Goal: Transaction & Acquisition: Purchase product/service

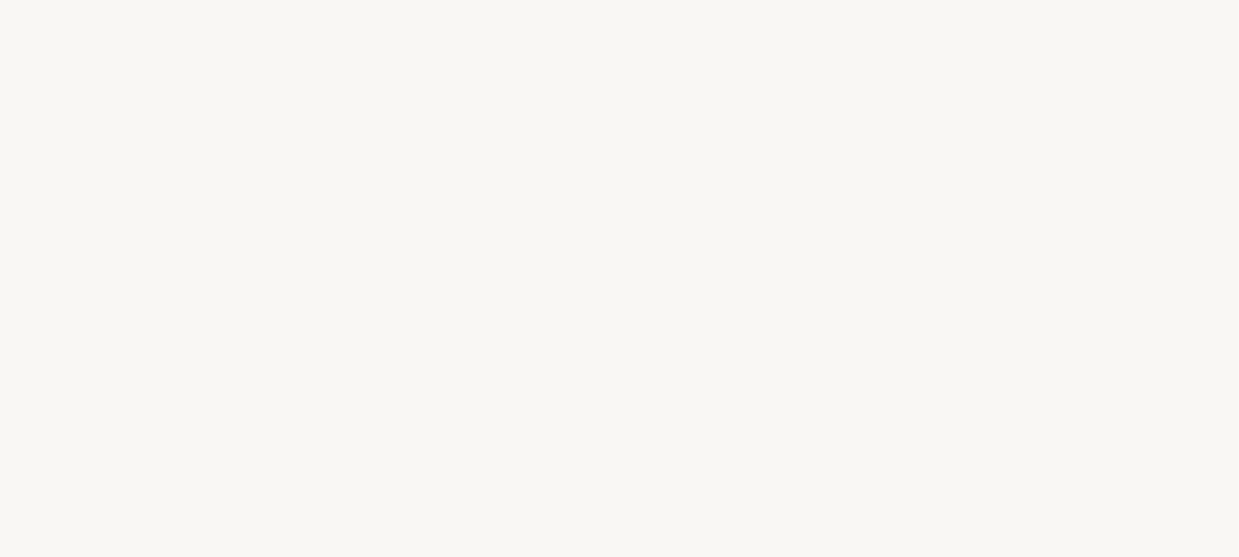
select select "FR"
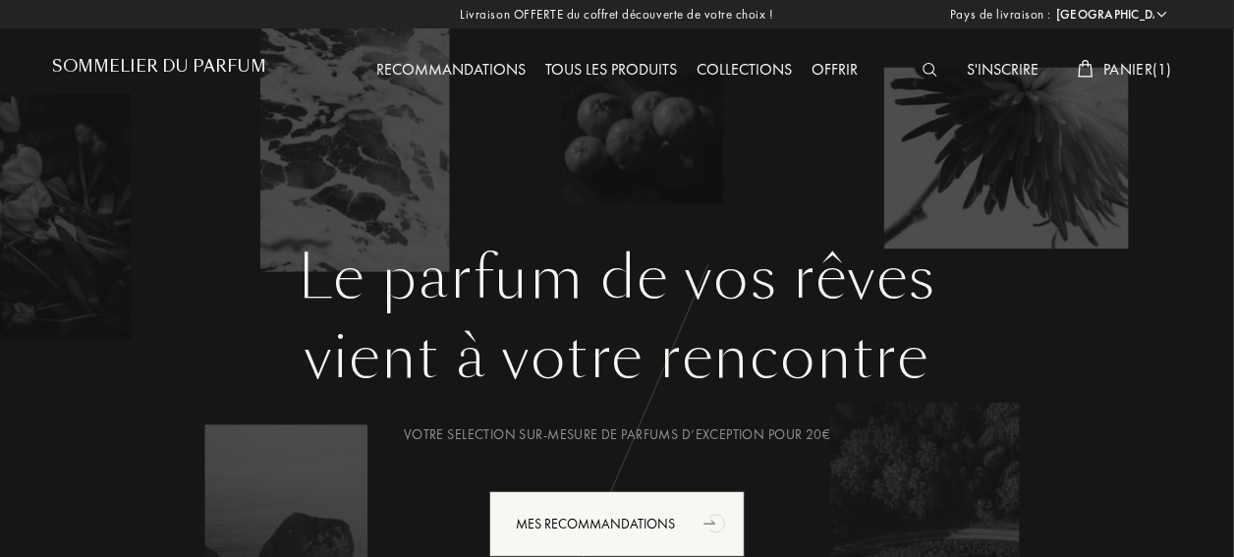
click at [571, 69] on div "Tous les produits" at bounding box center [610, 71] width 151 height 26
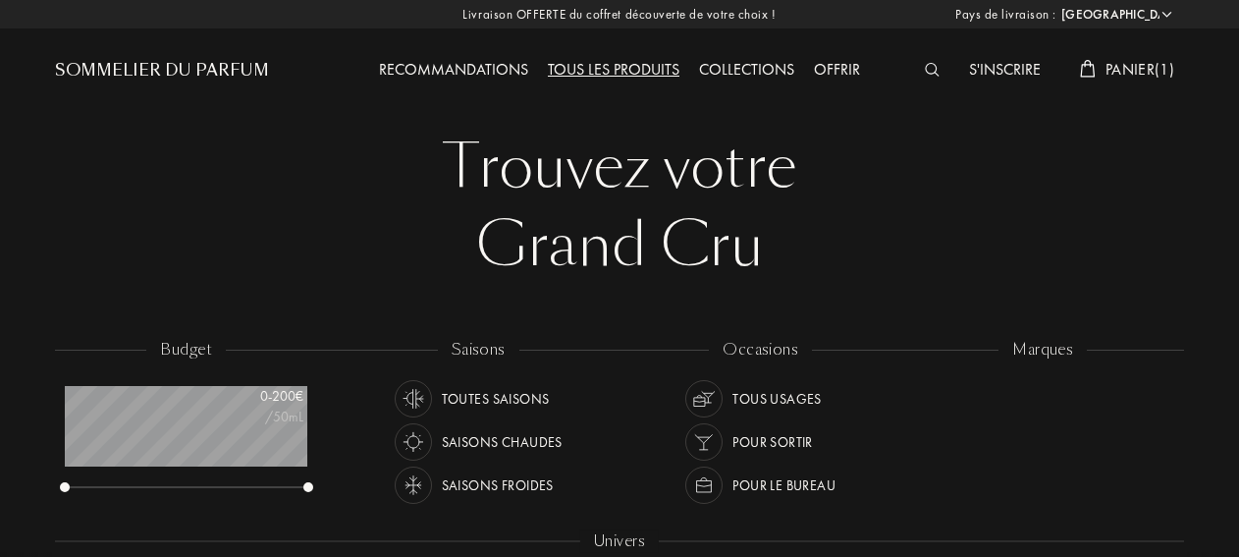
select select "FR"
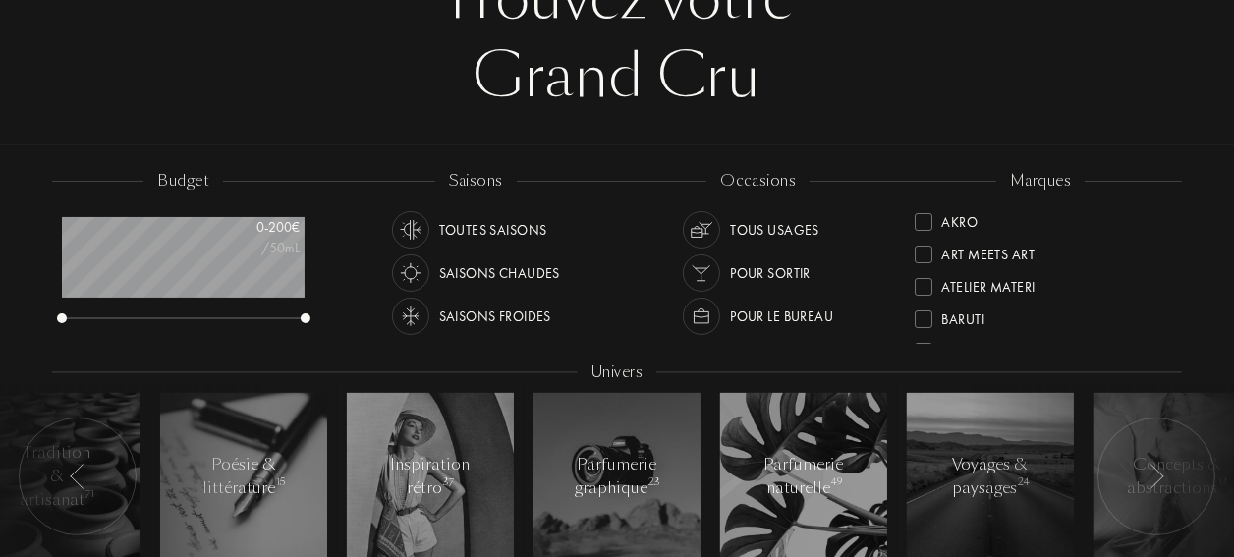
scroll to position [196, 0]
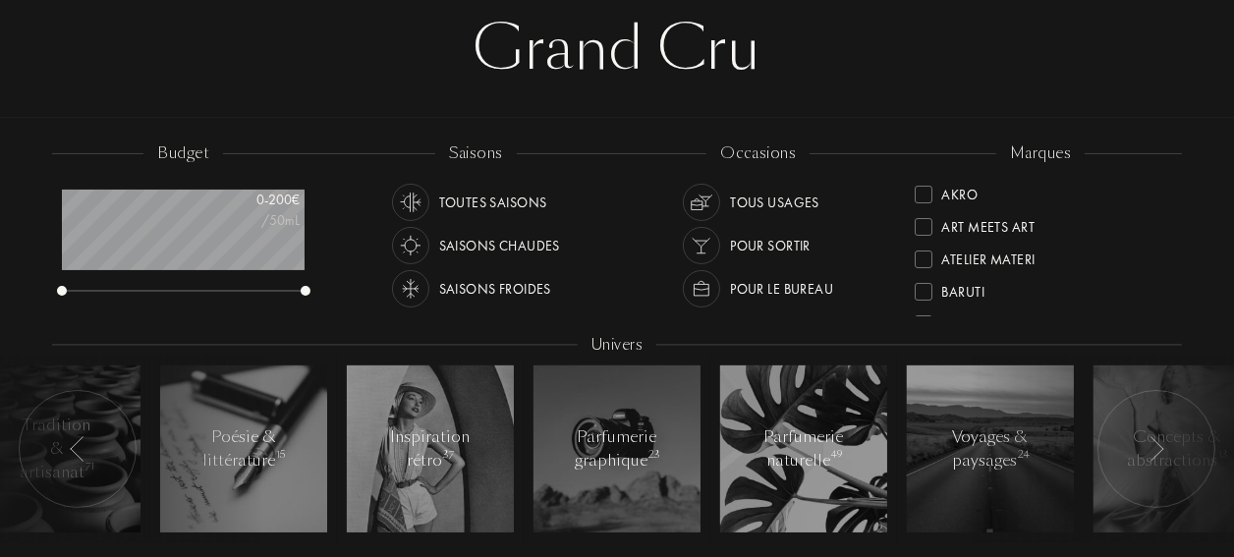
click at [942, 294] on div "Baruti" at bounding box center [963, 288] width 43 height 27
click at [1013, 224] on div "Binet-Papillon" at bounding box center [990, 223] width 97 height 27
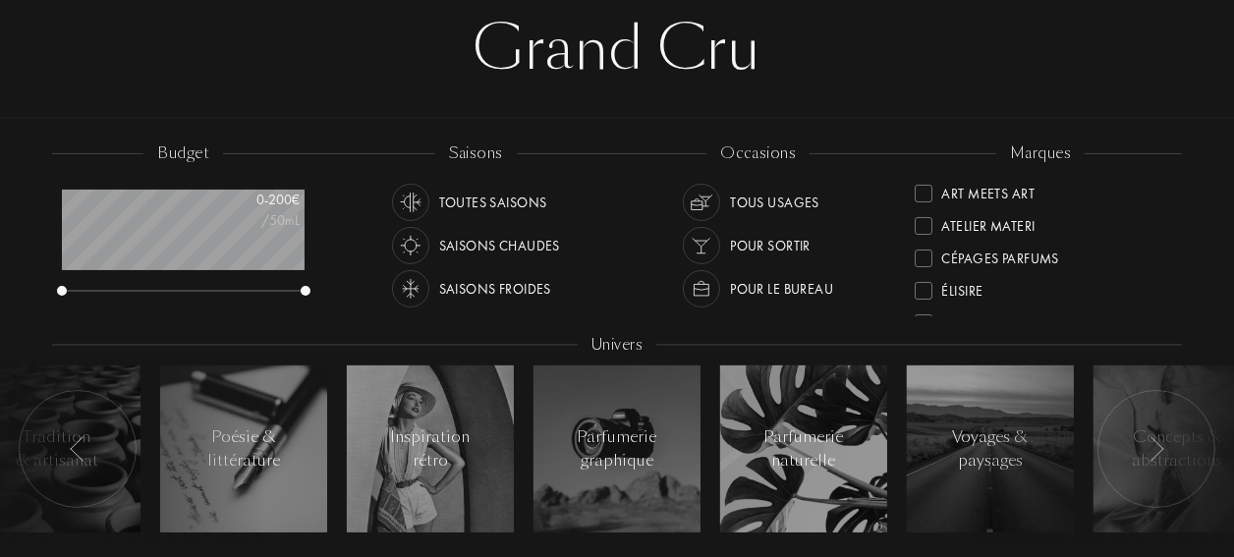
click at [1013, 253] on div "Cépages Parfums" at bounding box center [1000, 255] width 117 height 27
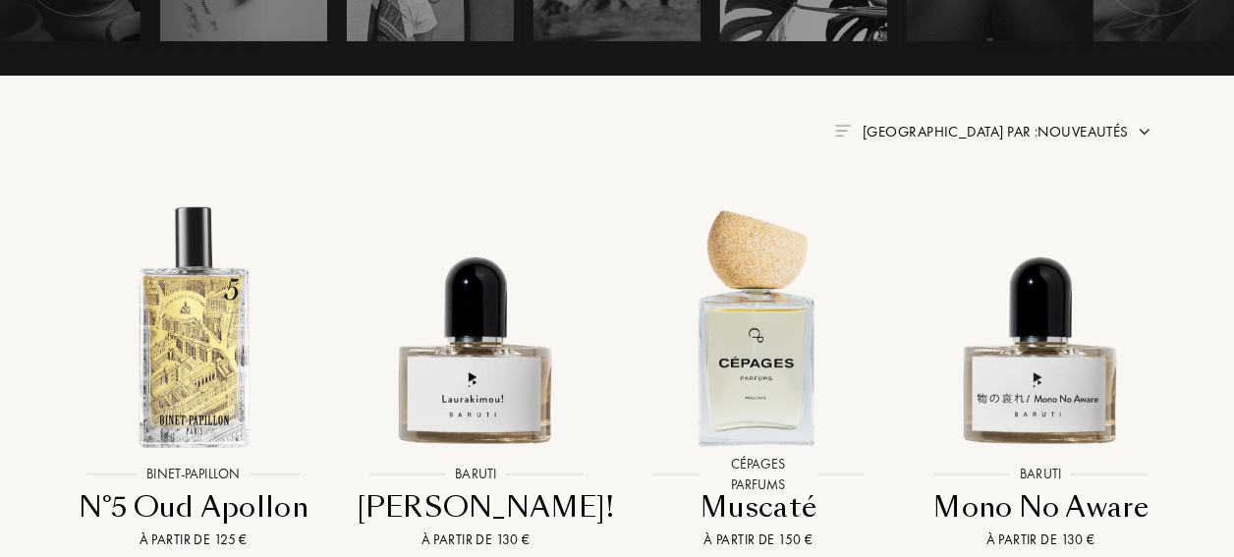
scroll to position [786, 0]
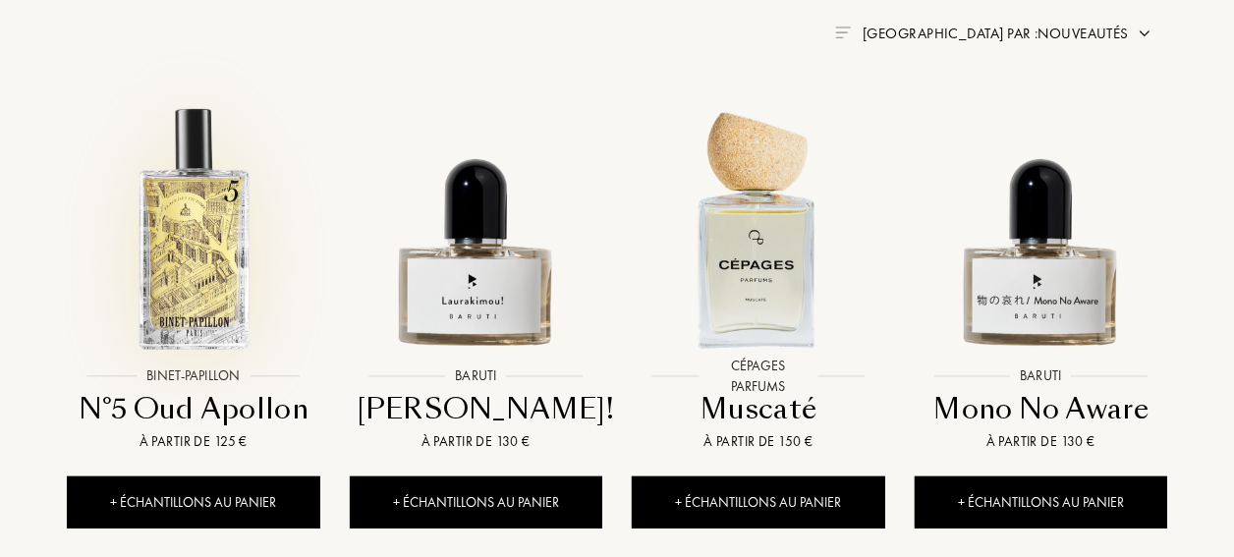
click at [229, 239] on img at bounding box center [193, 228] width 254 height 254
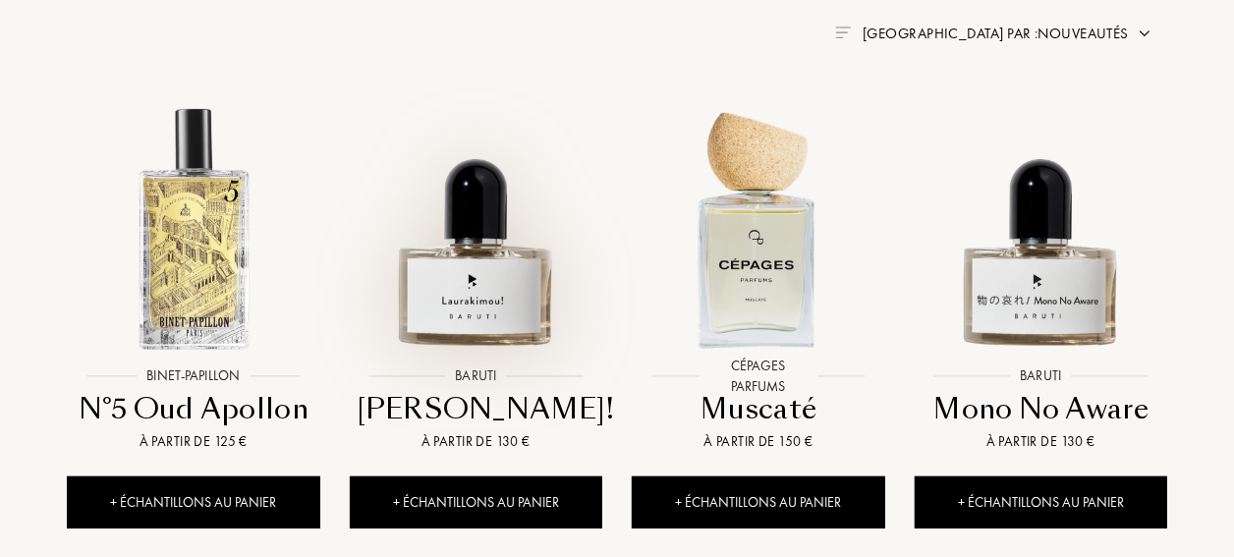
click at [457, 309] on img at bounding box center [476, 228] width 254 height 254
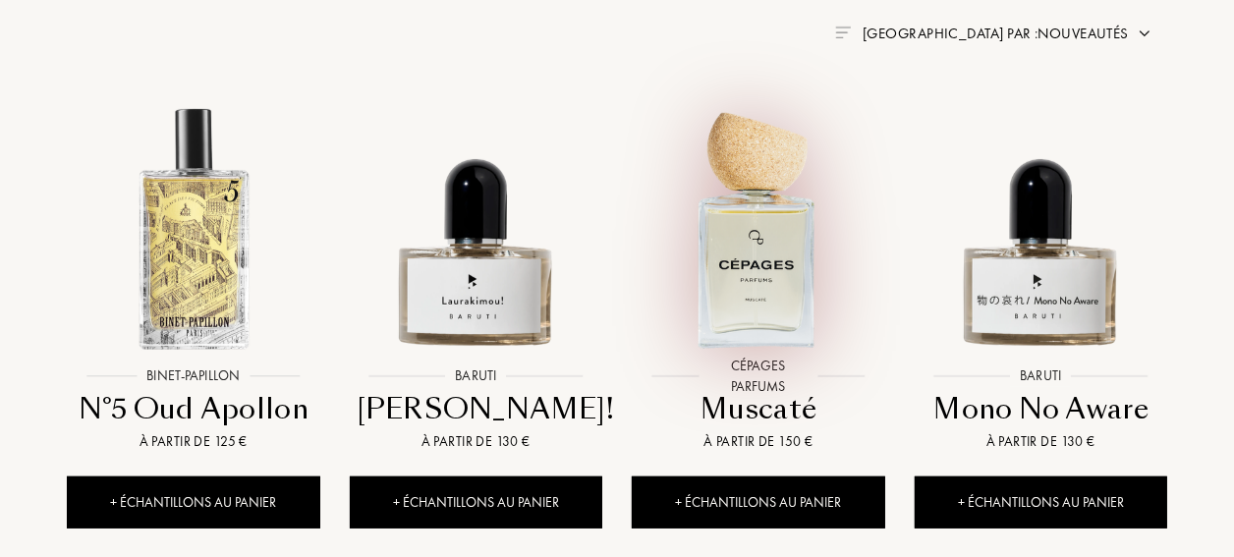
click at [717, 247] on img at bounding box center [758, 228] width 254 height 254
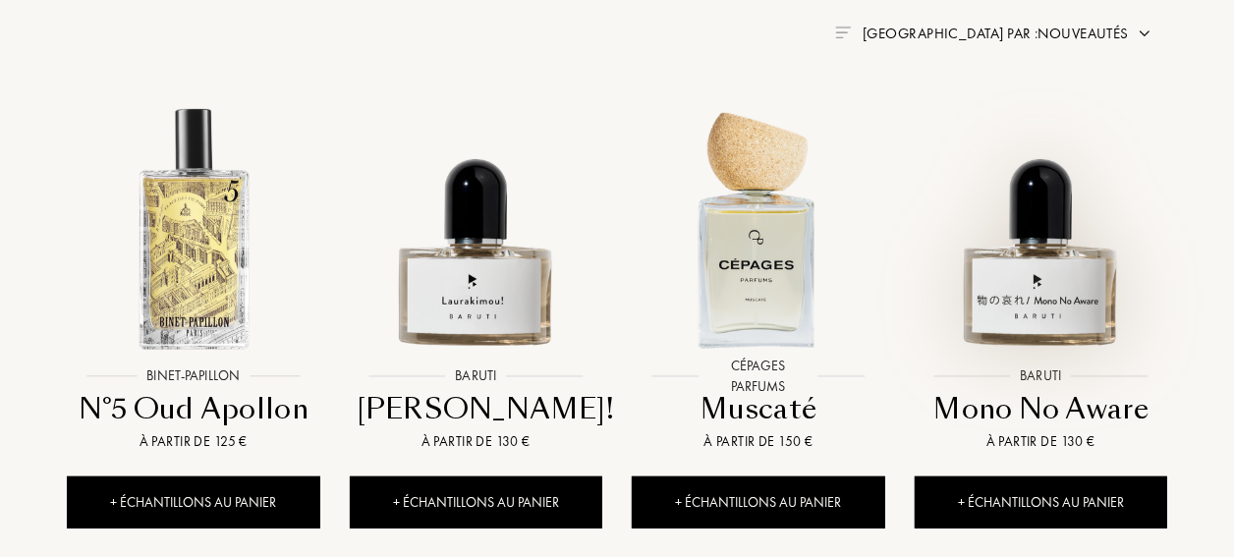
click at [1031, 303] on img at bounding box center [1040, 228] width 254 height 254
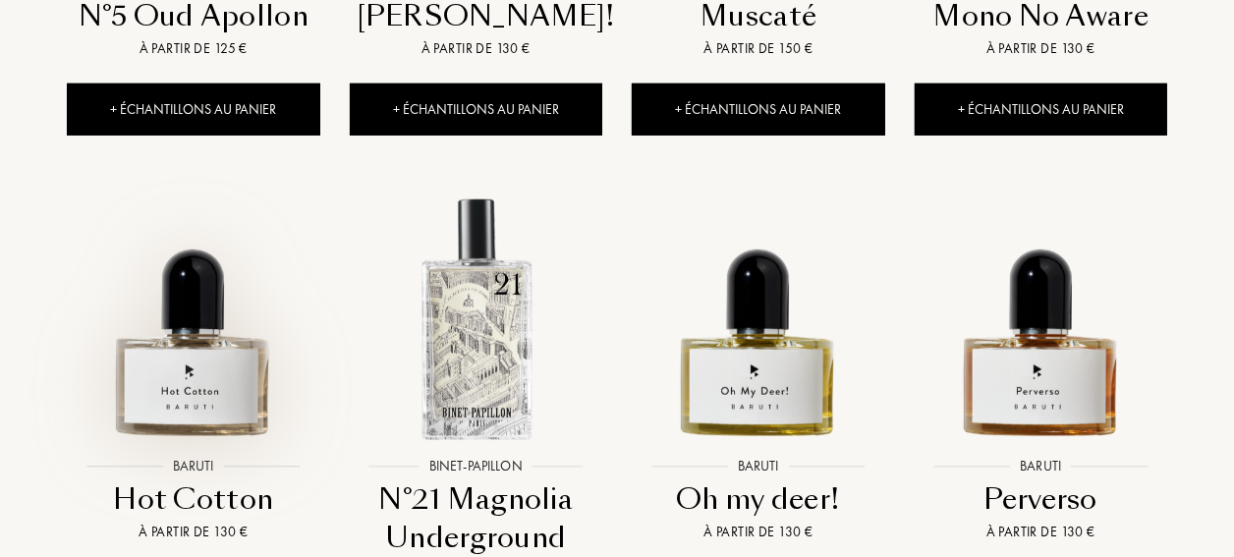
scroll to position [1276, 0]
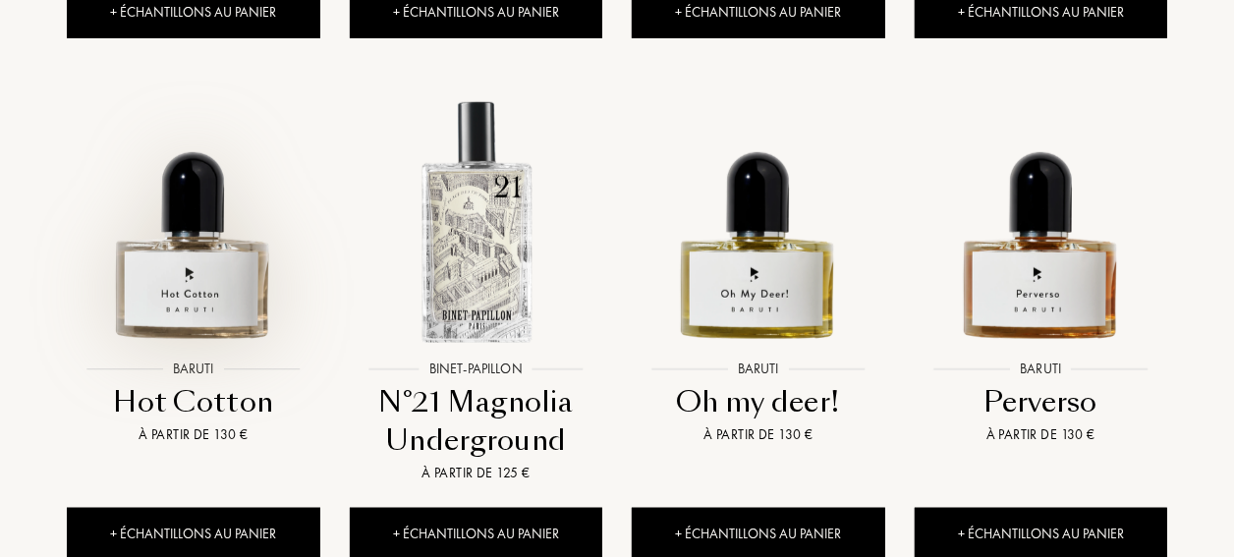
click at [200, 289] on img at bounding box center [193, 221] width 254 height 254
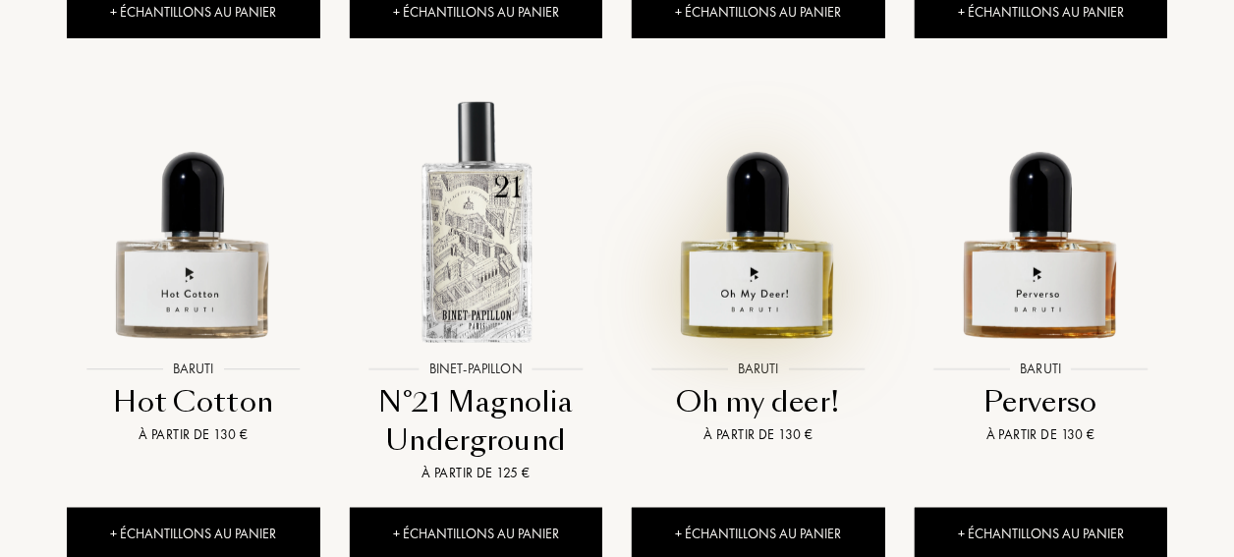
click at [758, 281] on img at bounding box center [758, 221] width 254 height 254
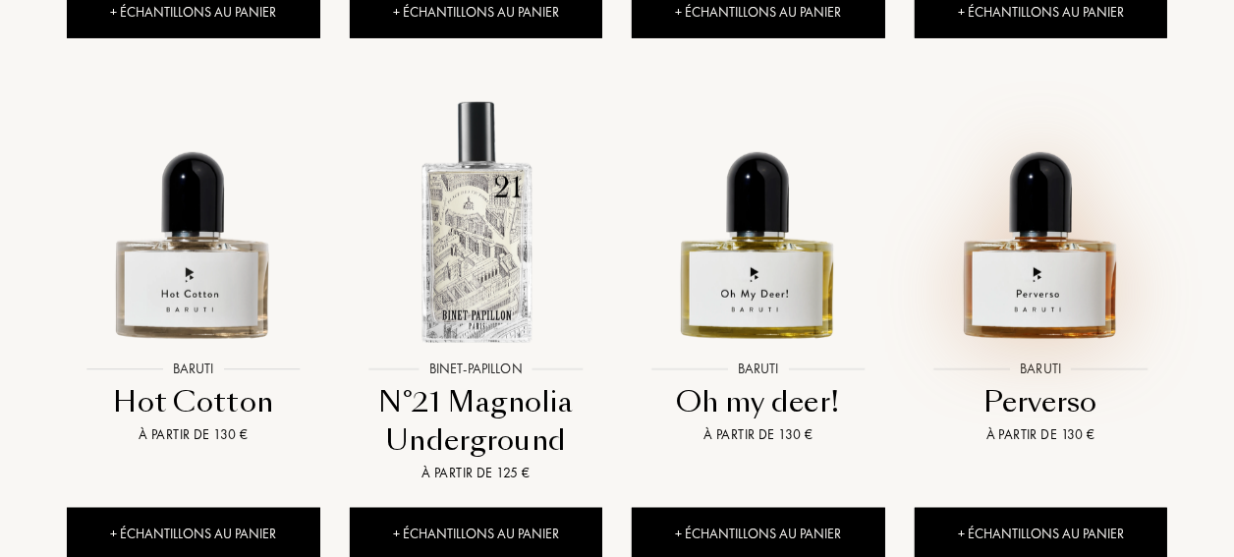
click at [1063, 264] on img at bounding box center [1040, 221] width 254 height 254
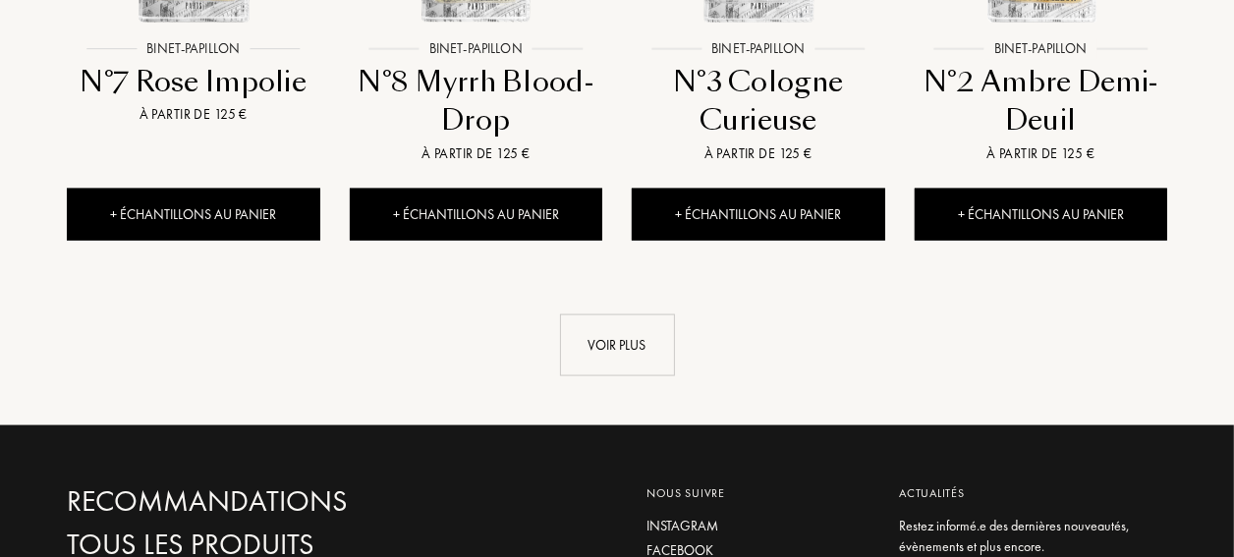
scroll to position [2161, 0]
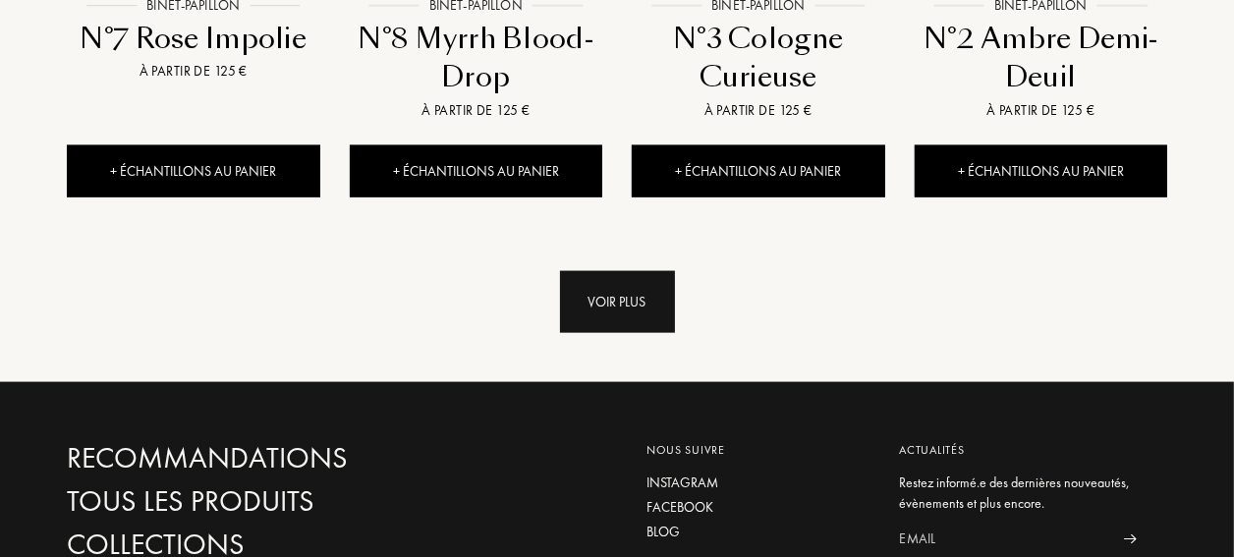
click at [623, 324] on div "Voir plus" at bounding box center [617, 302] width 115 height 62
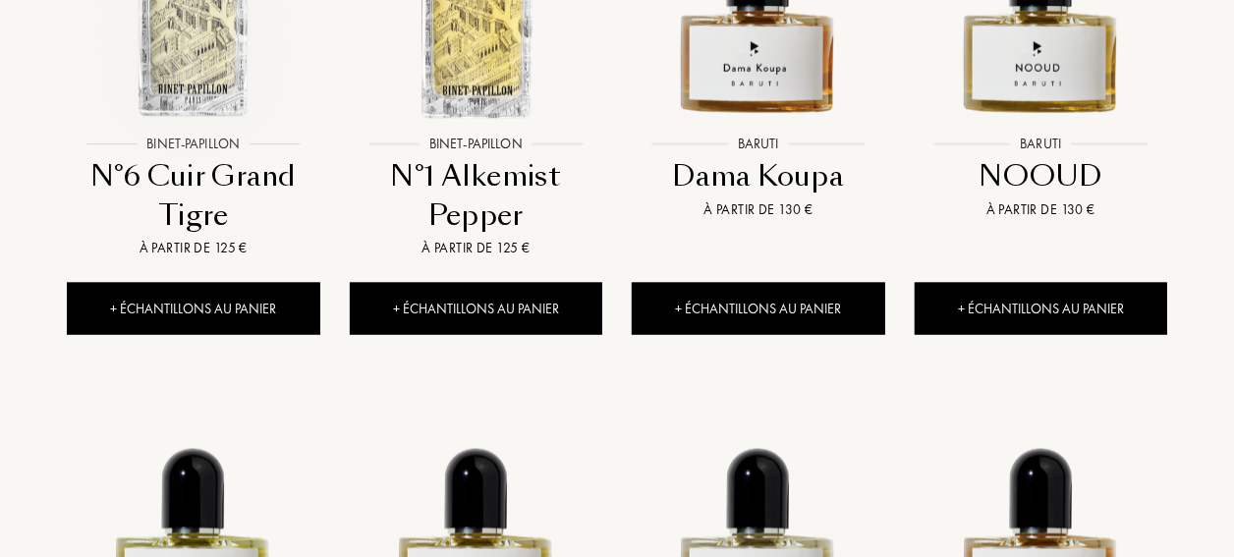
scroll to position [2554, 0]
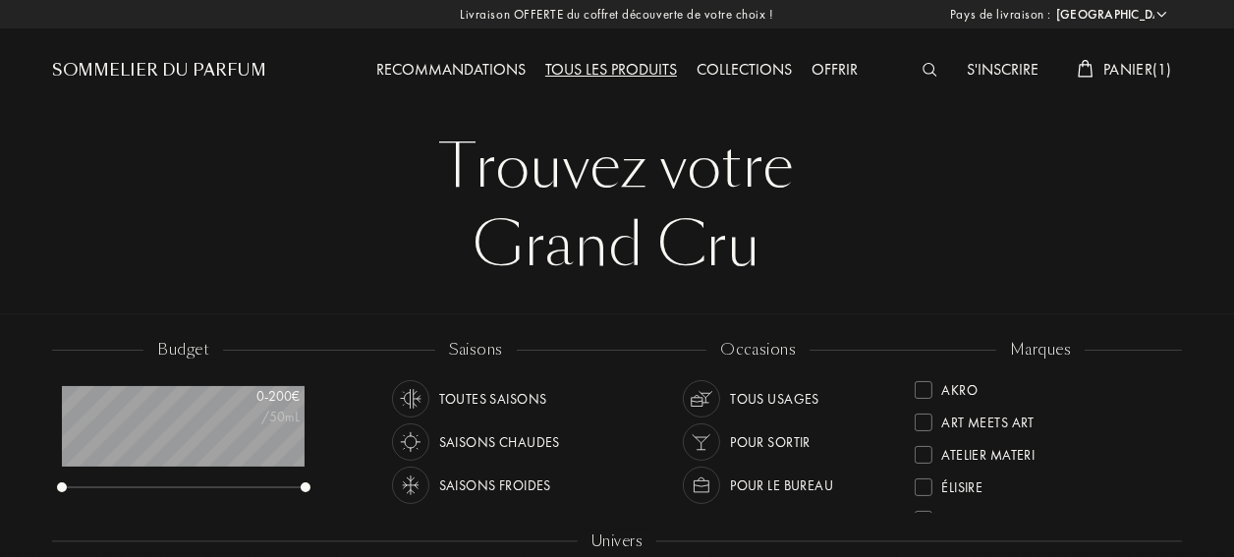
scroll to position [0, 0]
click at [922, 388] on div at bounding box center [923, 391] width 18 height 18
click at [922, 424] on div at bounding box center [923, 423] width 18 height 18
click at [921, 390] on div at bounding box center [923, 391] width 18 height 18
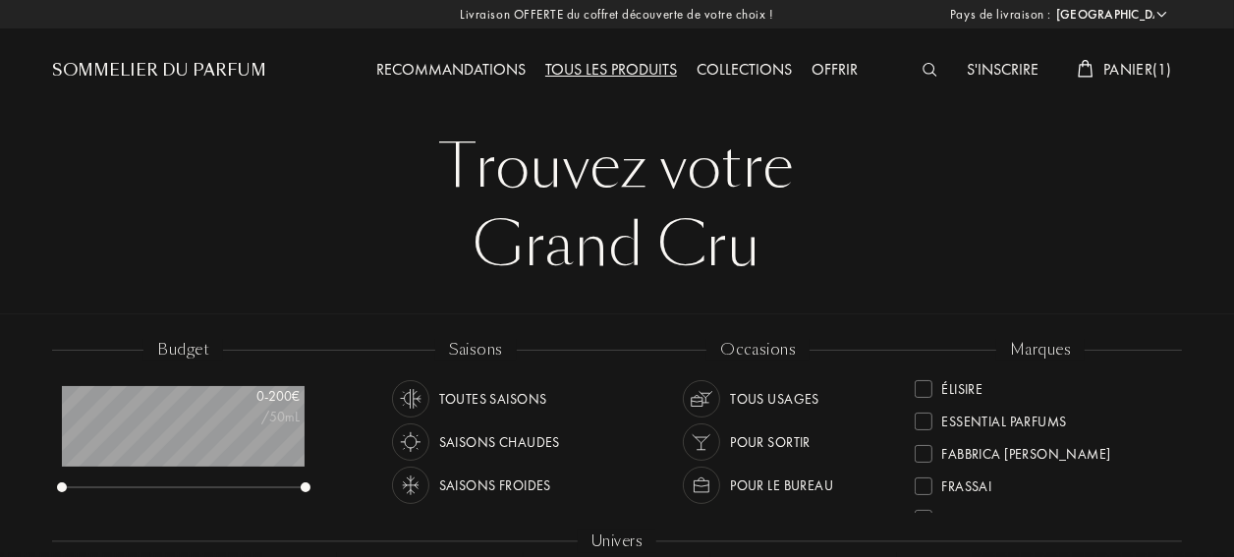
click at [924, 451] on div at bounding box center [923, 454] width 18 height 18
click at [925, 480] on div at bounding box center [923, 486] width 18 height 18
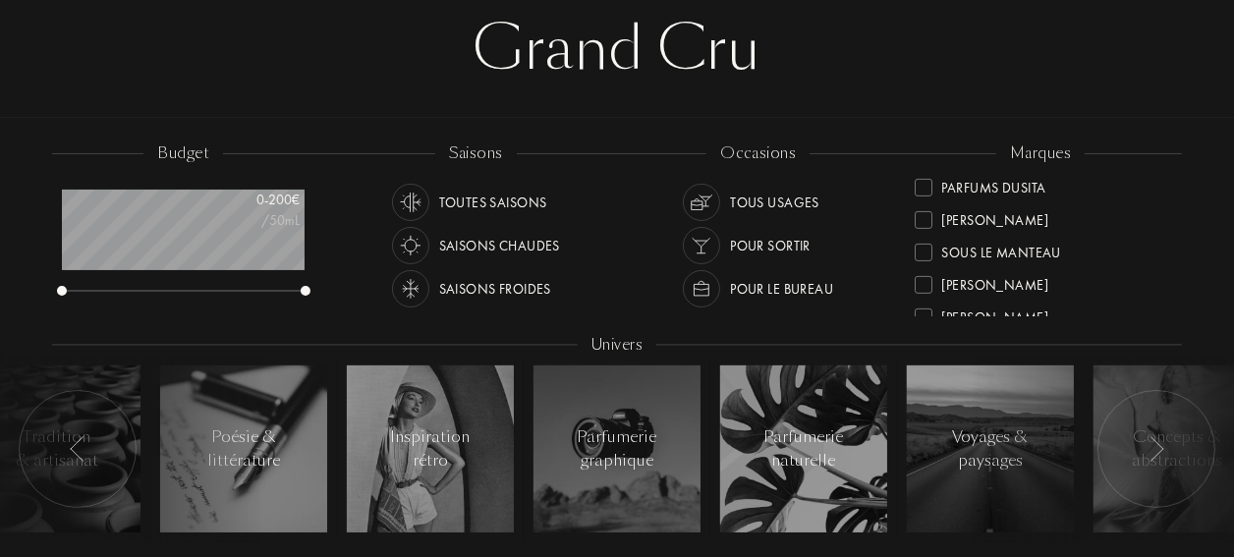
scroll to position [712, 0]
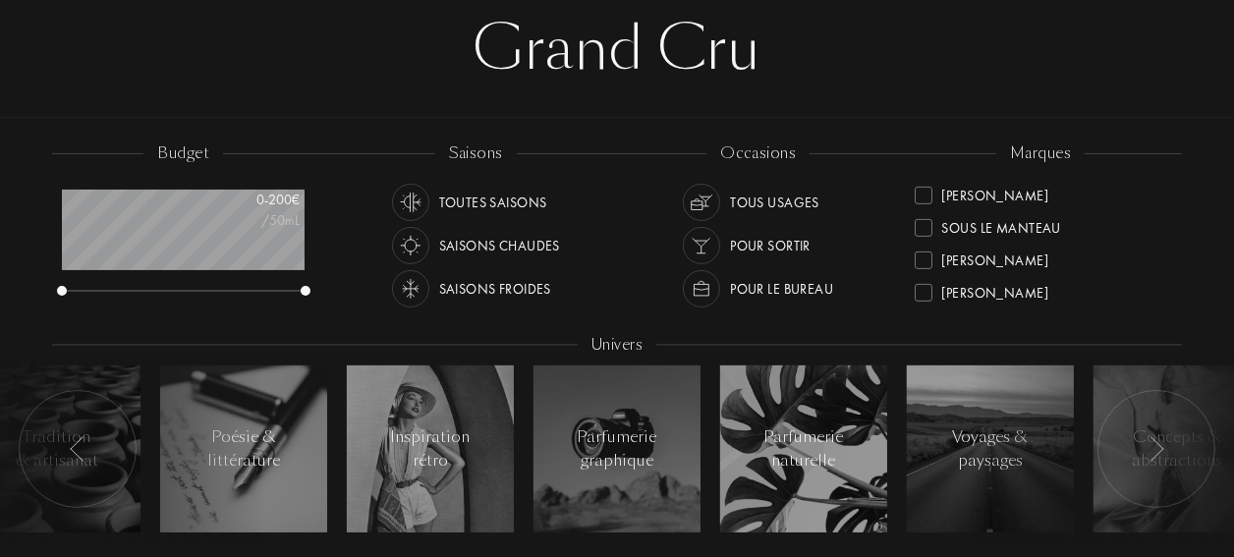
click at [1044, 253] on div "Sylvaine Delacourte" at bounding box center [995, 257] width 106 height 27
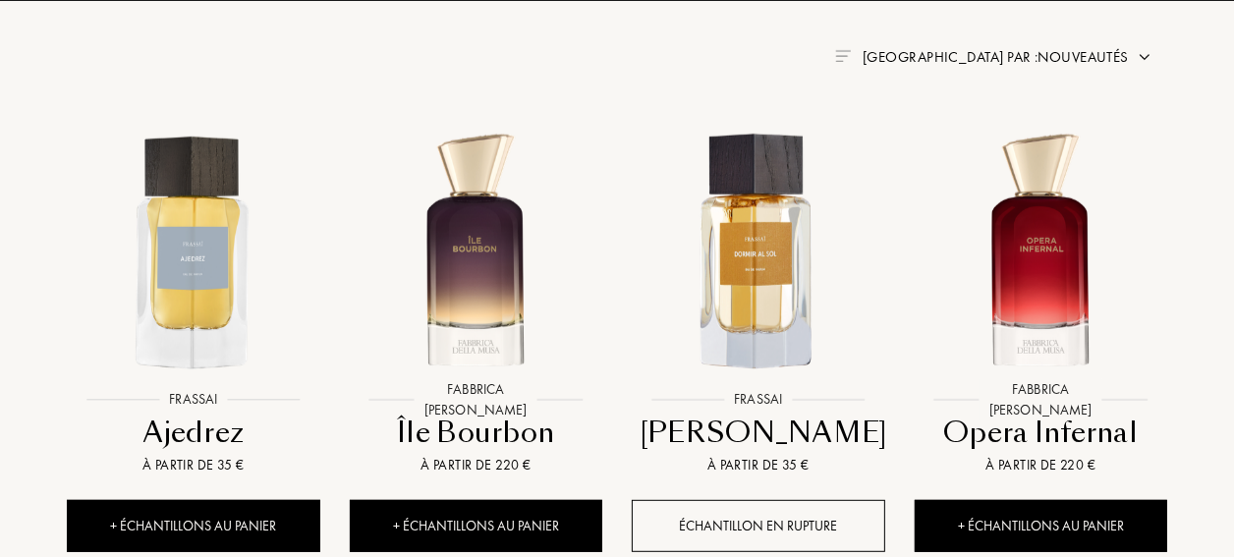
scroll to position [786, 0]
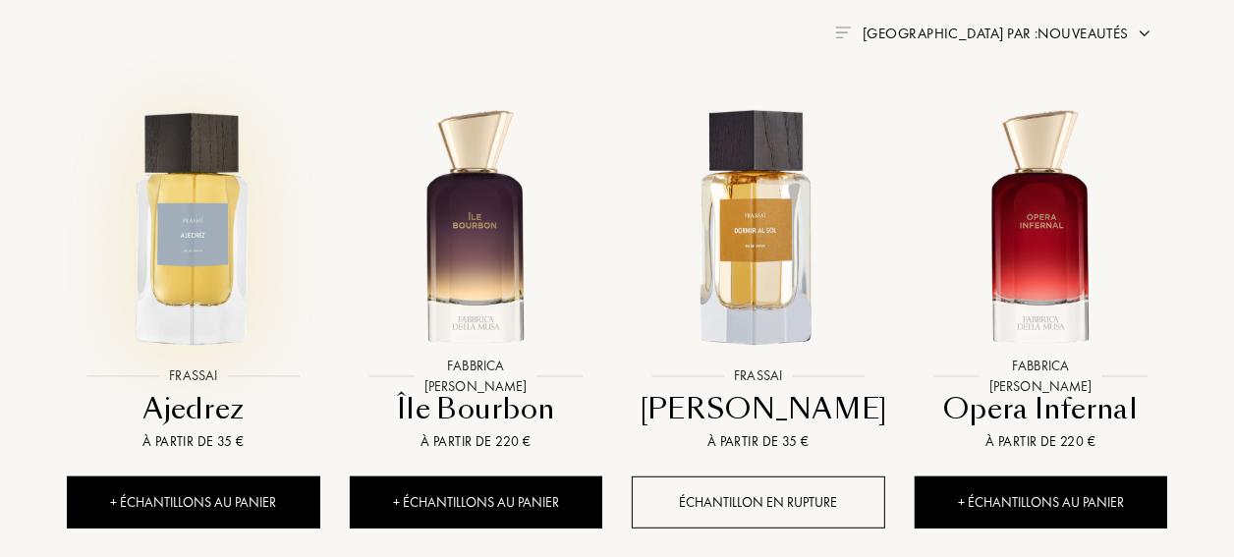
click at [182, 248] on img at bounding box center [193, 228] width 254 height 254
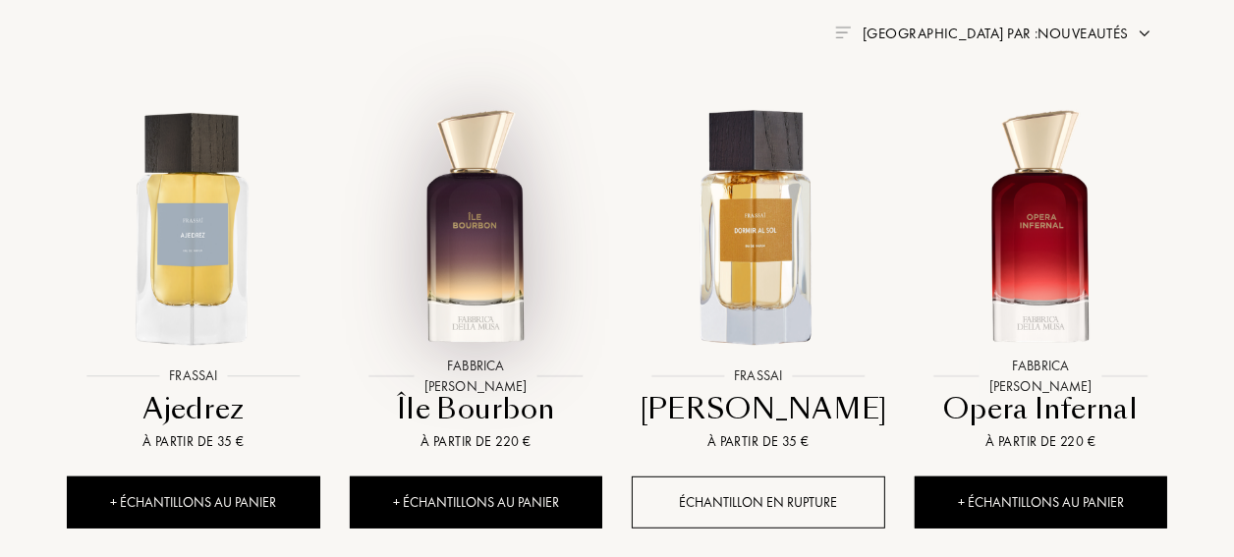
click at [504, 269] on img at bounding box center [476, 228] width 254 height 254
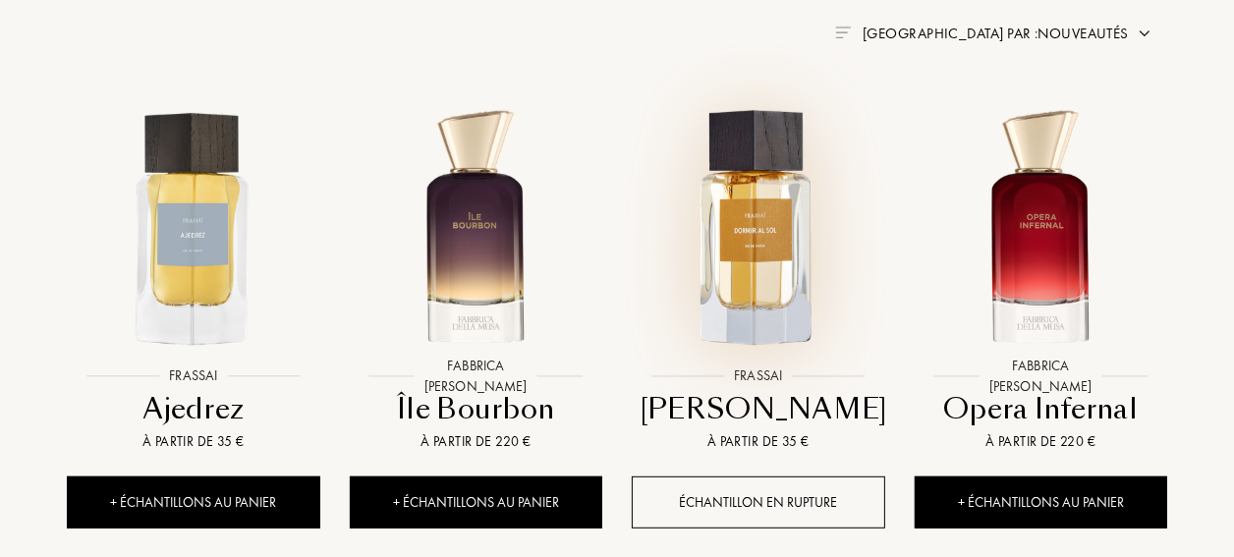
click at [764, 247] on img at bounding box center [758, 228] width 254 height 254
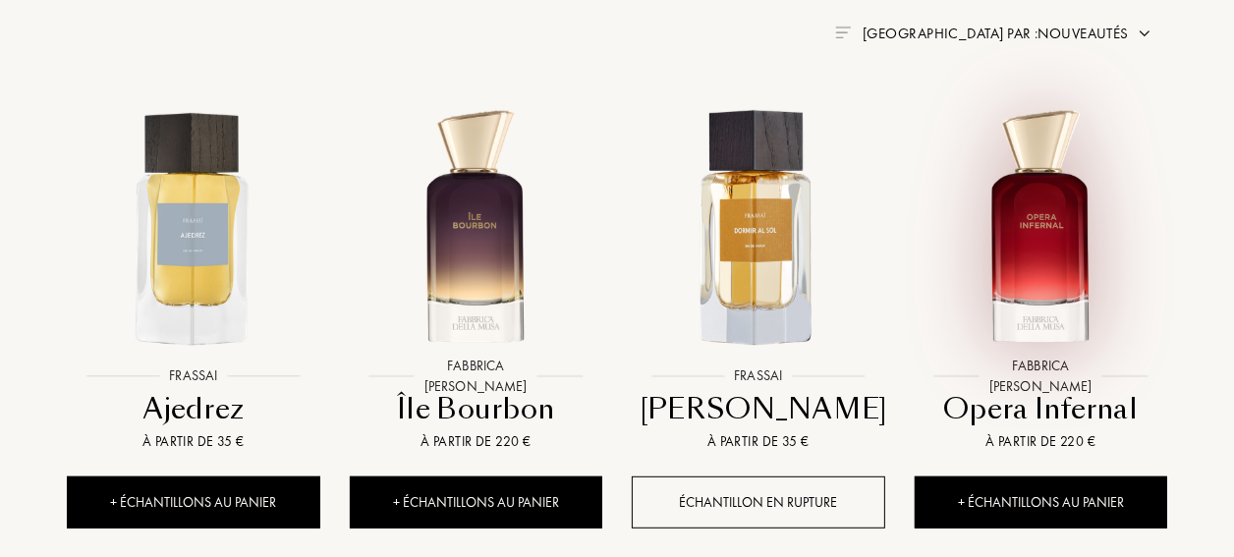
click at [1022, 259] on img at bounding box center [1040, 228] width 254 height 254
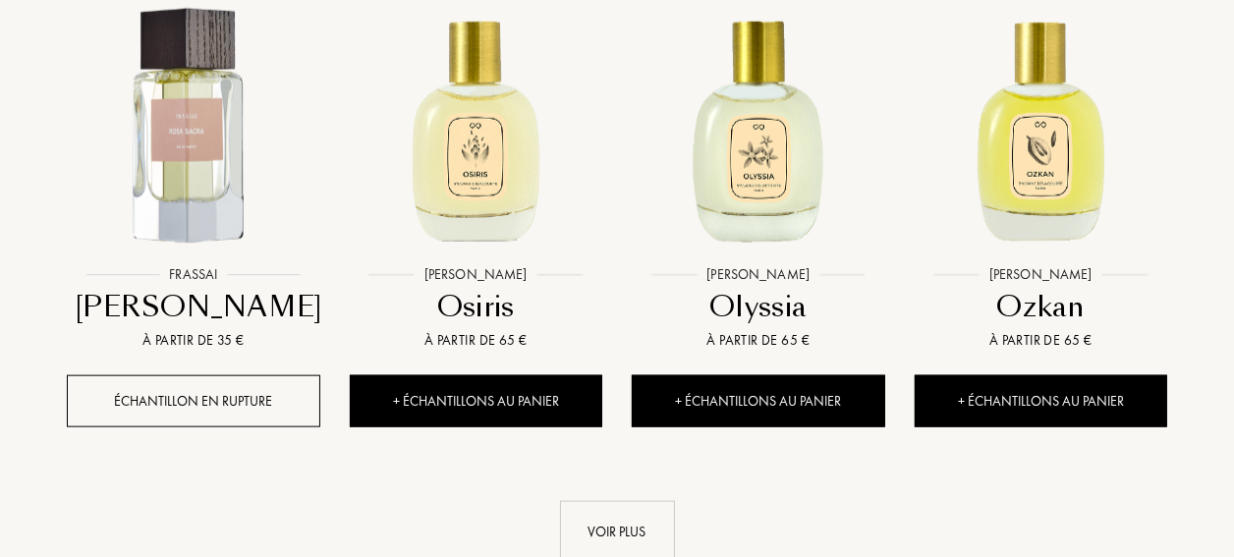
scroll to position [1866, 0]
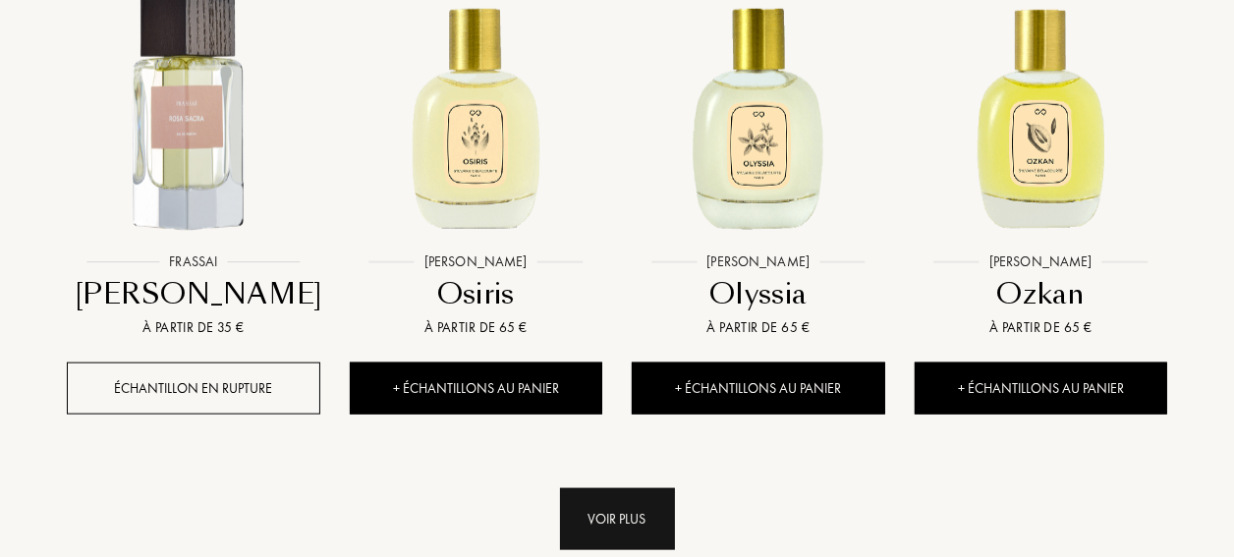
click at [650, 538] on div "Voir plus" at bounding box center [617, 519] width 115 height 62
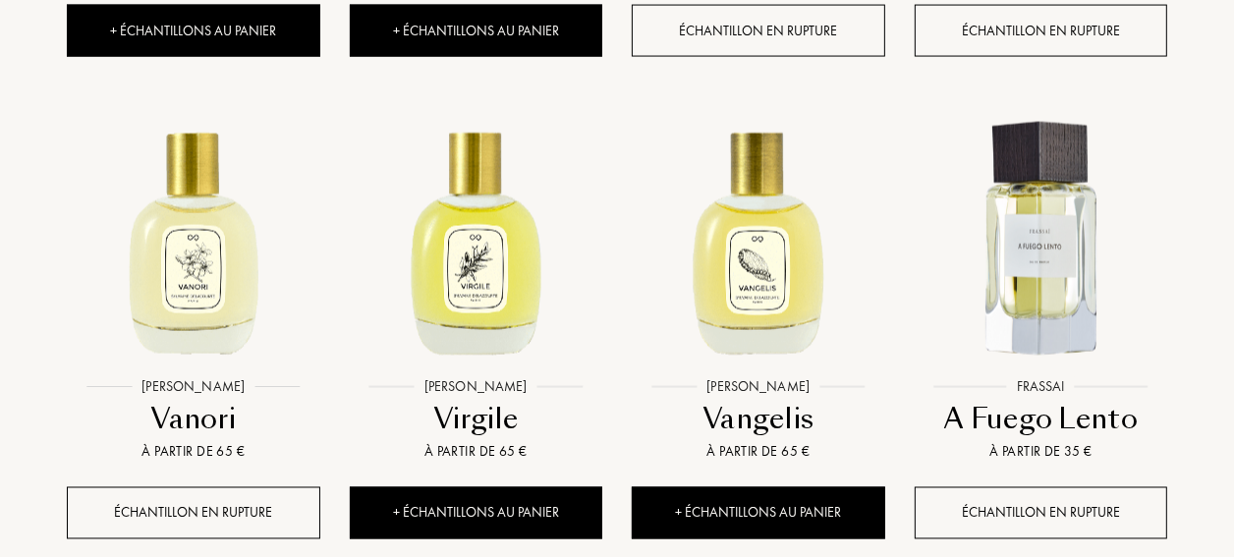
scroll to position [2750, 0]
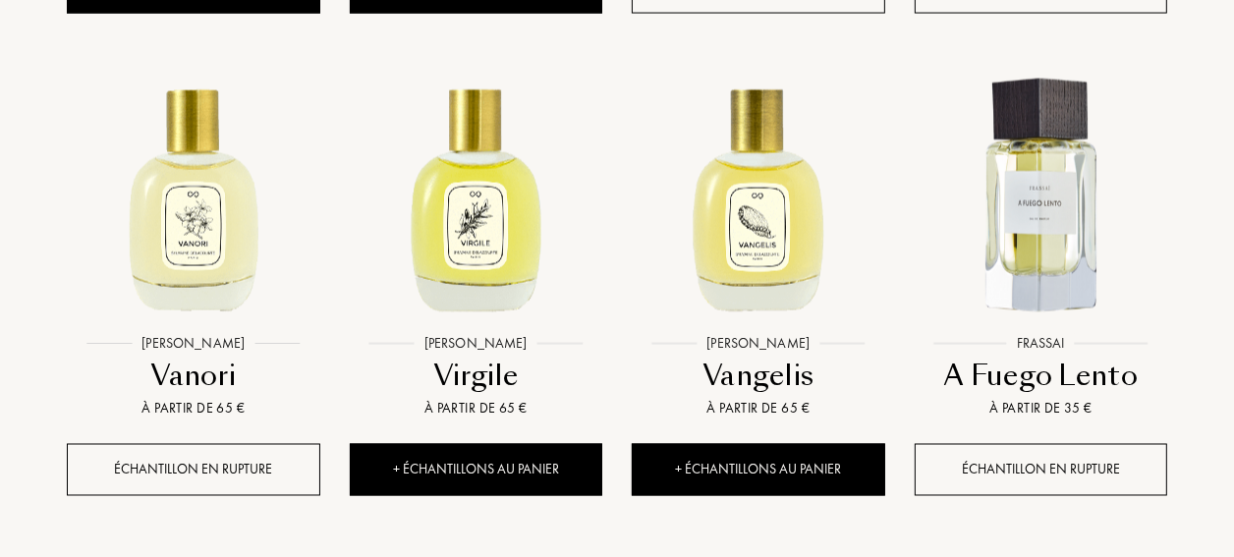
click at [462, 395] on div "Virgile" at bounding box center [476, 376] width 238 height 38
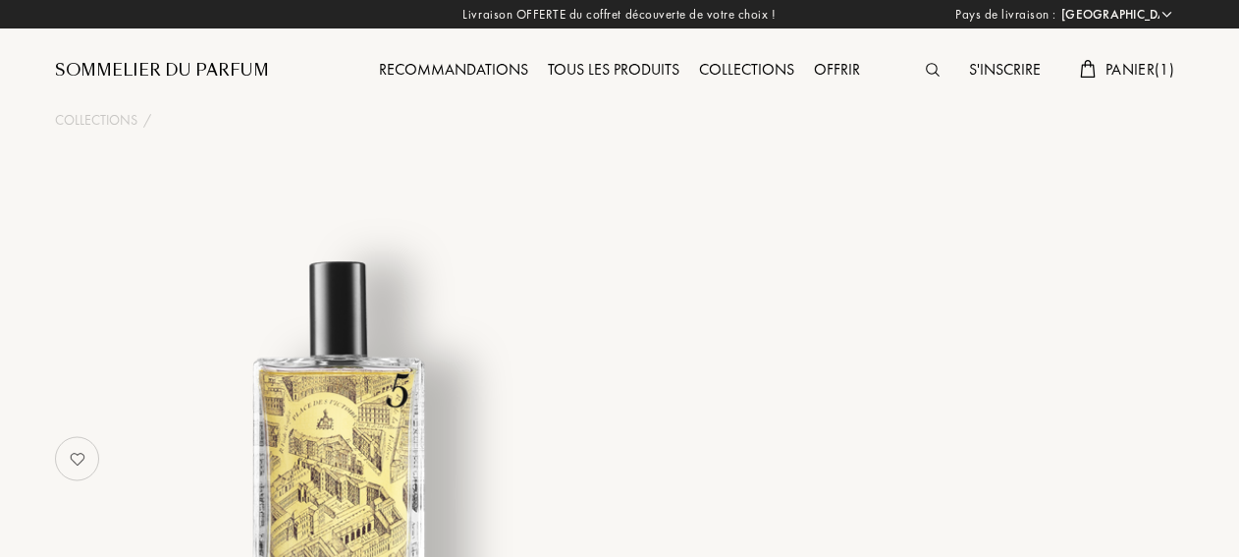
select select "FR"
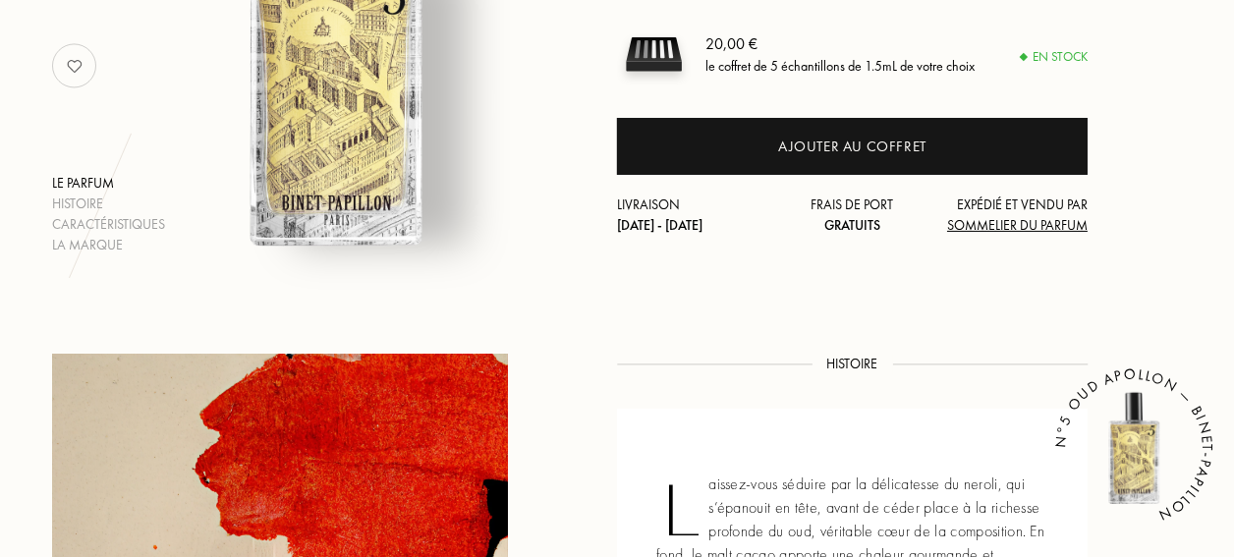
scroll to position [589, 0]
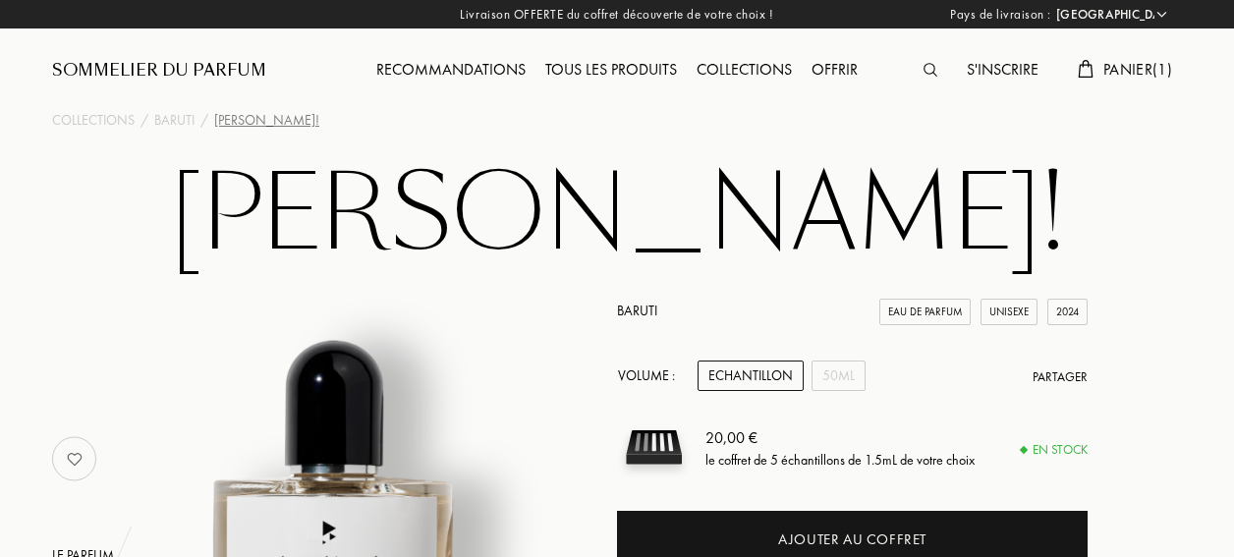
select select "FR"
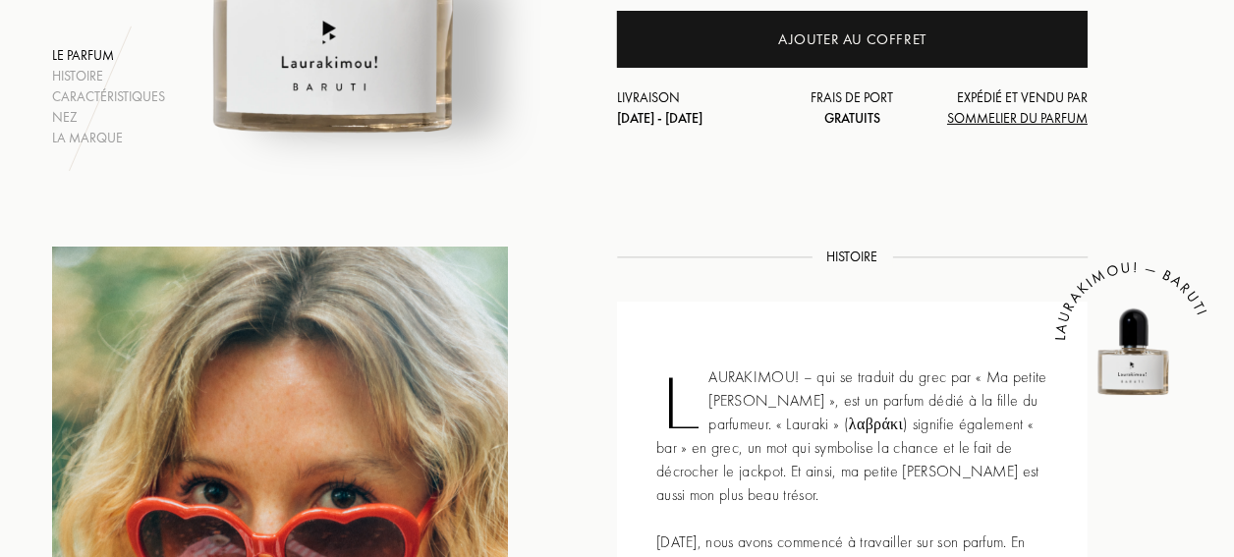
scroll to position [393, 0]
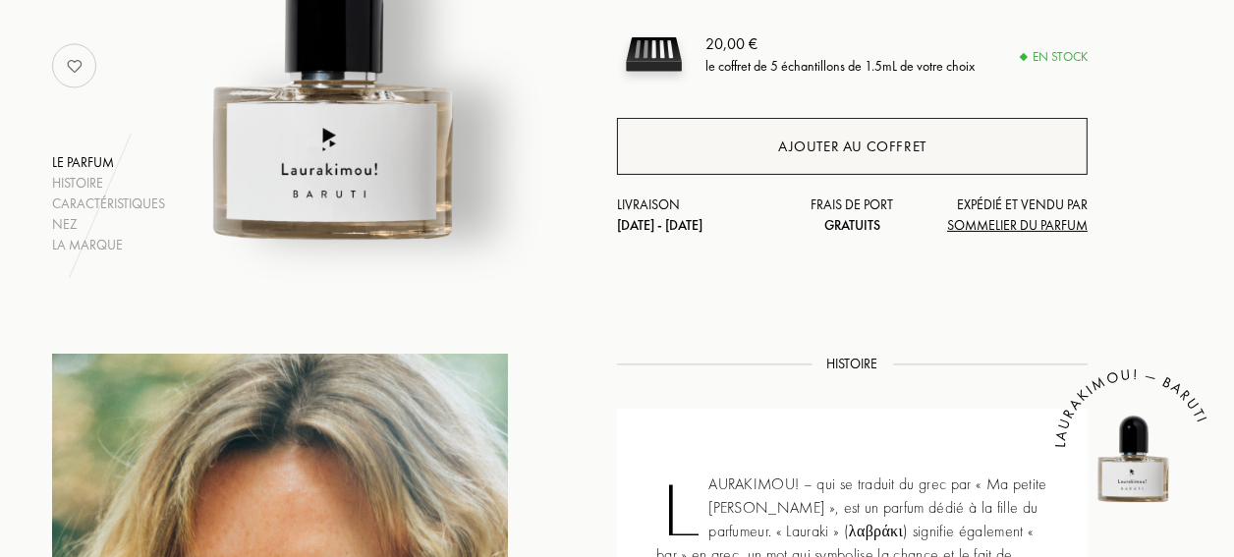
click at [659, 175] on div "Ajouter au coffret" at bounding box center [852, 146] width 470 height 57
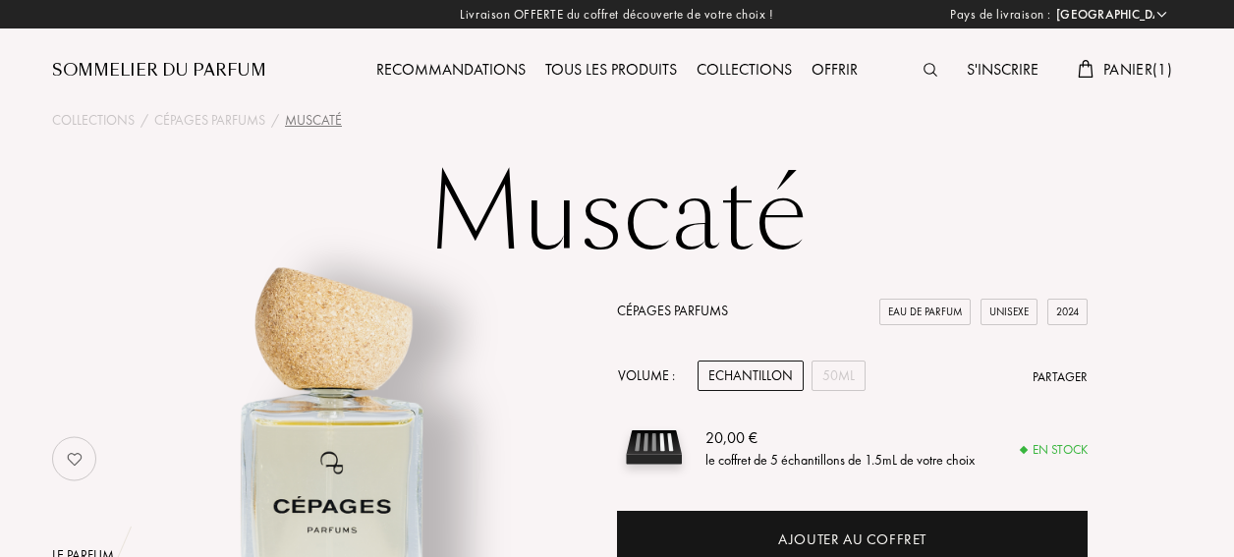
select select "FR"
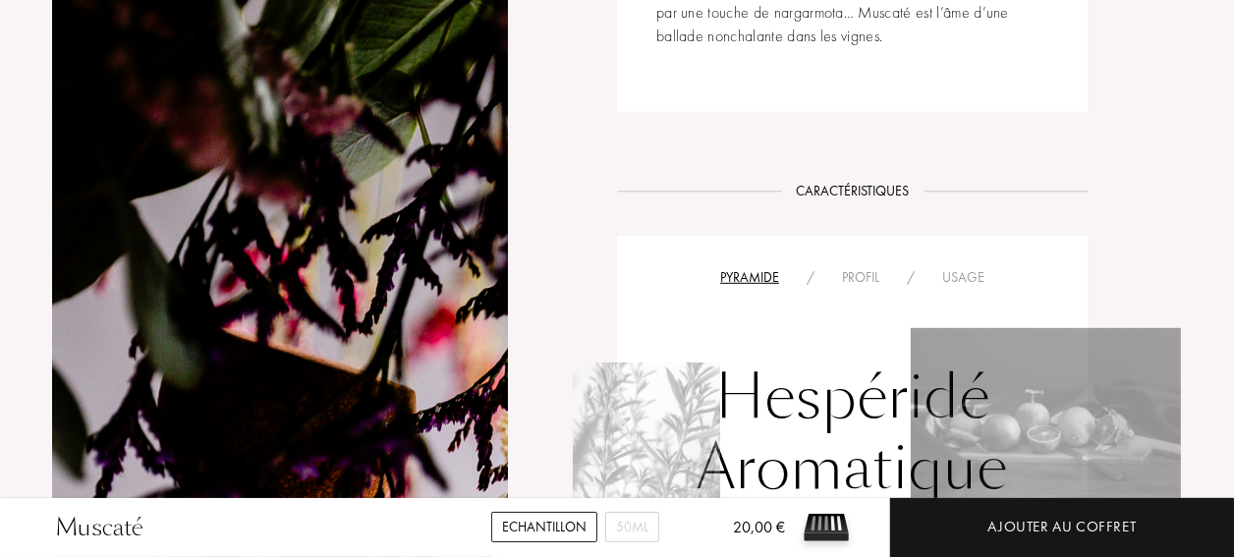
scroll to position [1276, 0]
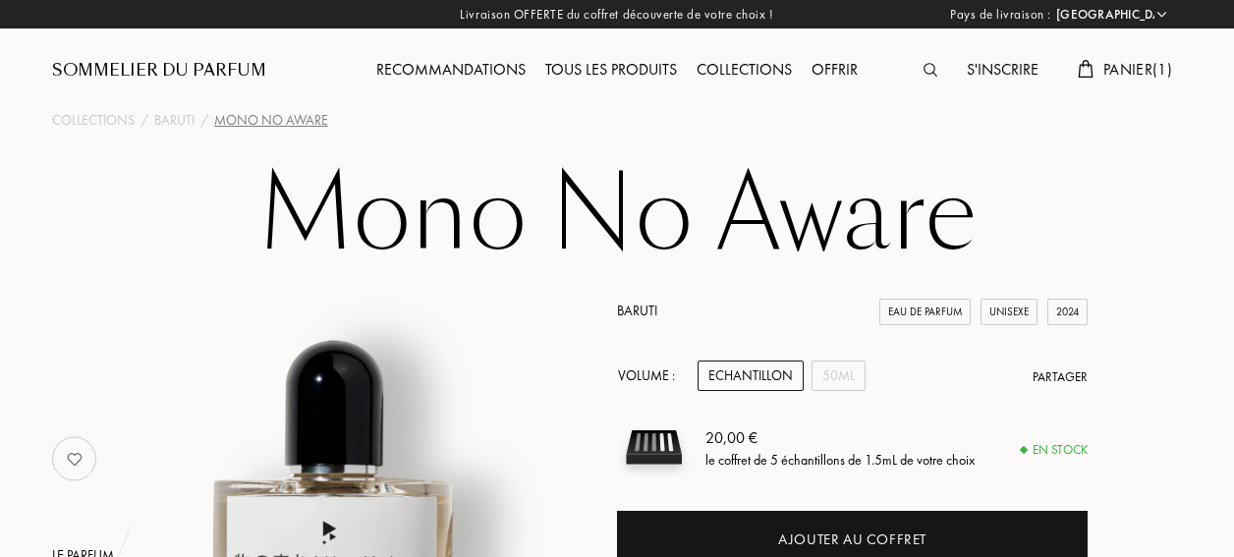
select select "FR"
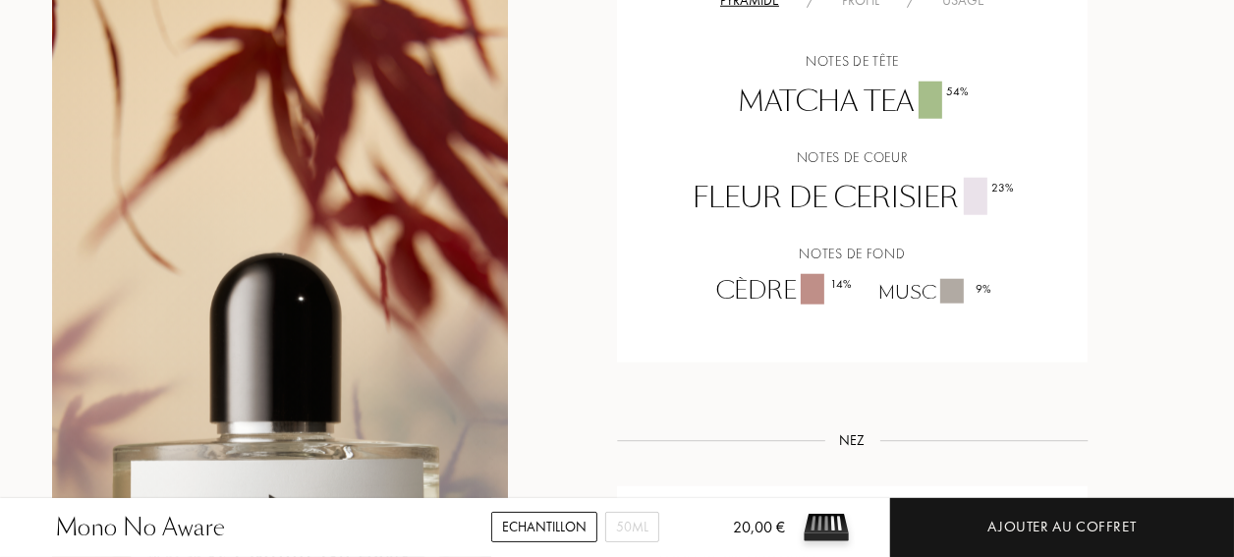
scroll to position [1571, 0]
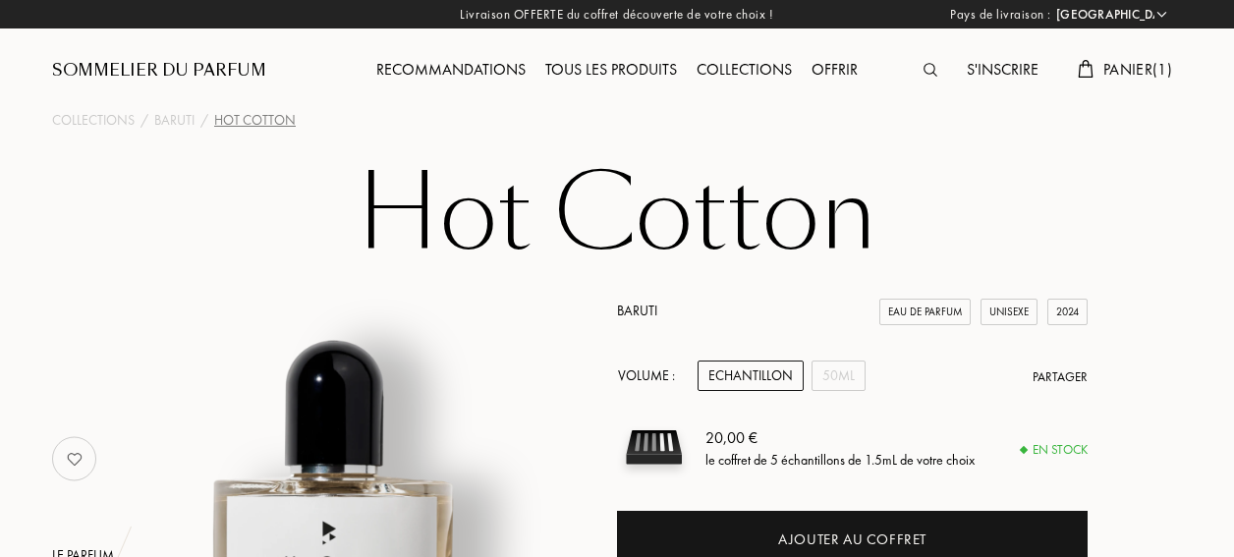
select select "FR"
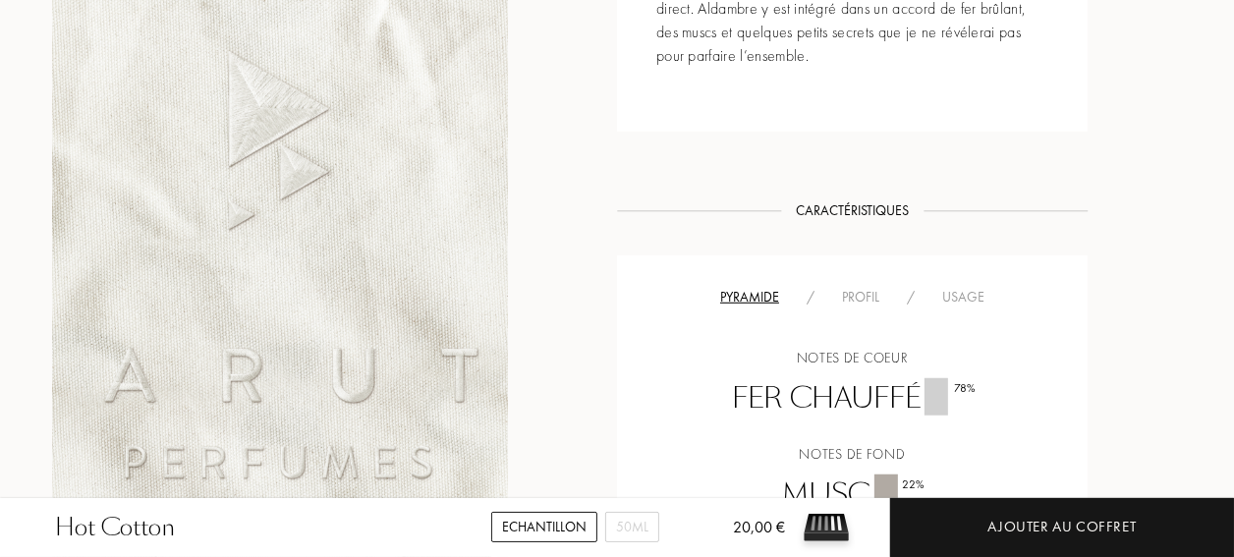
scroll to position [883, 0]
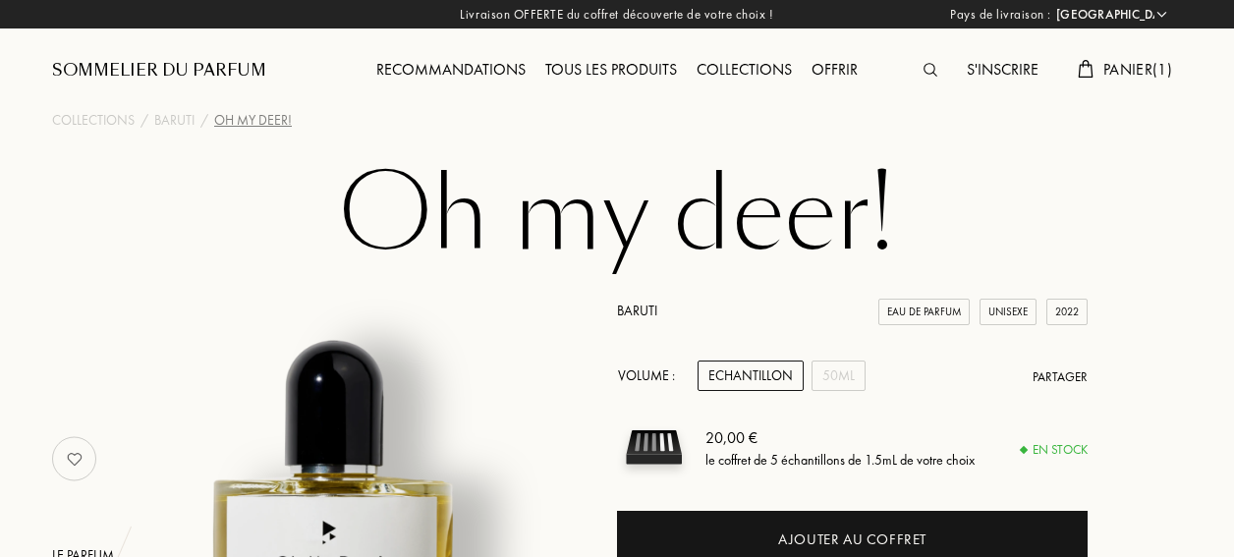
select select "FR"
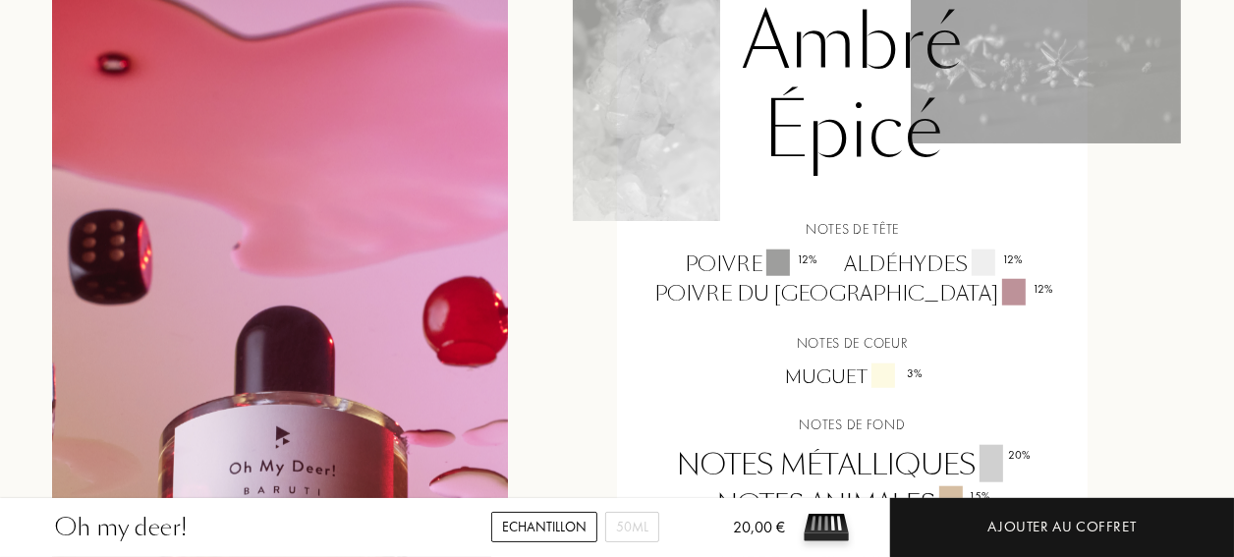
scroll to position [1473, 0]
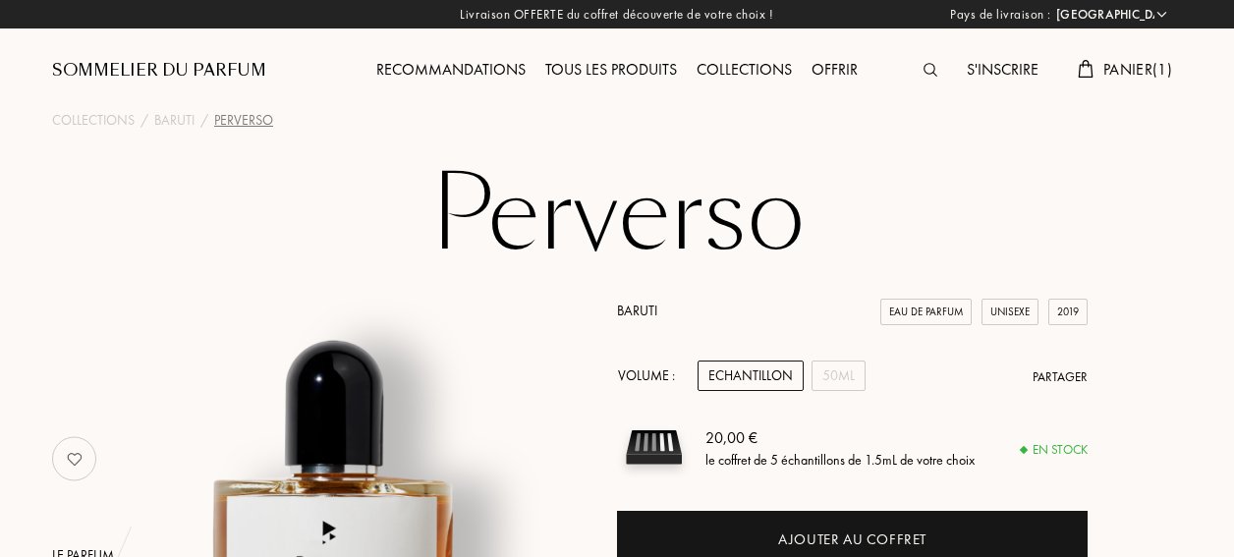
select select "FR"
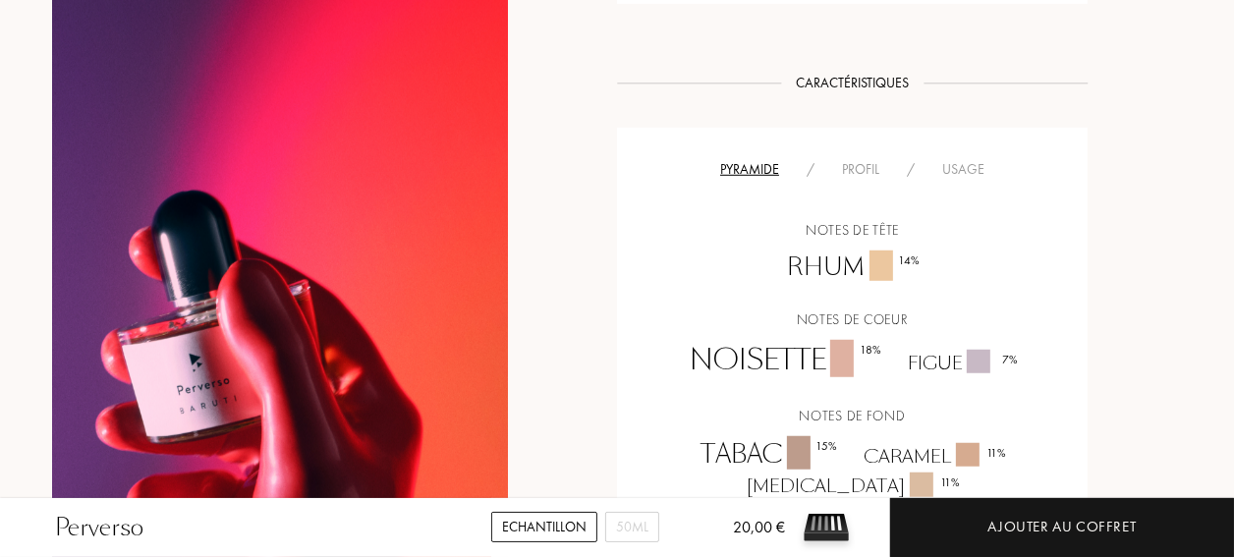
scroll to position [1179, 0]
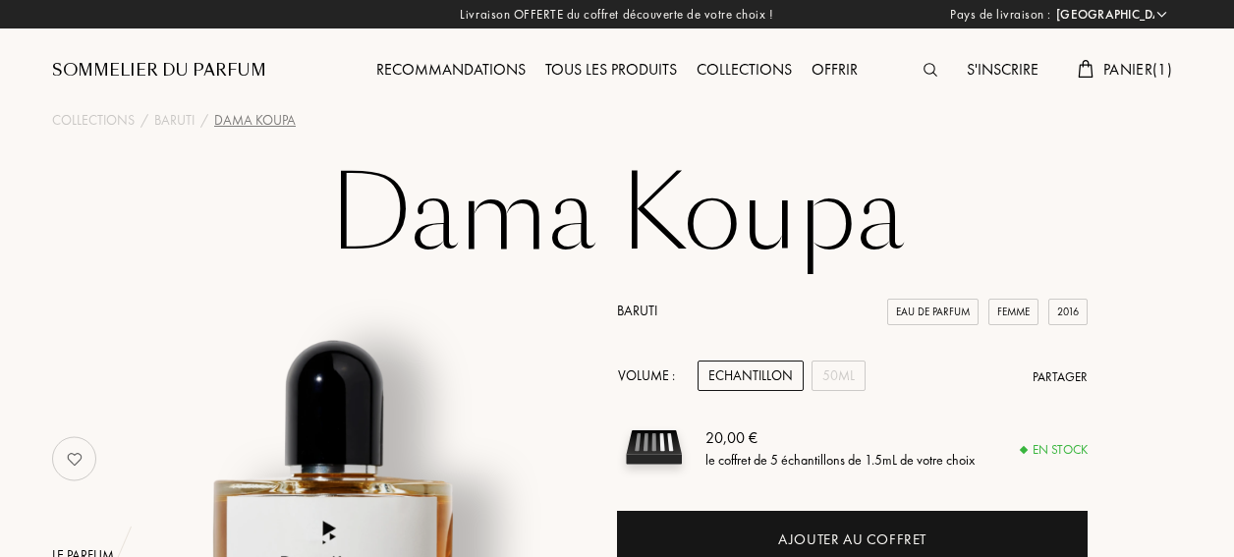
select select "FR"
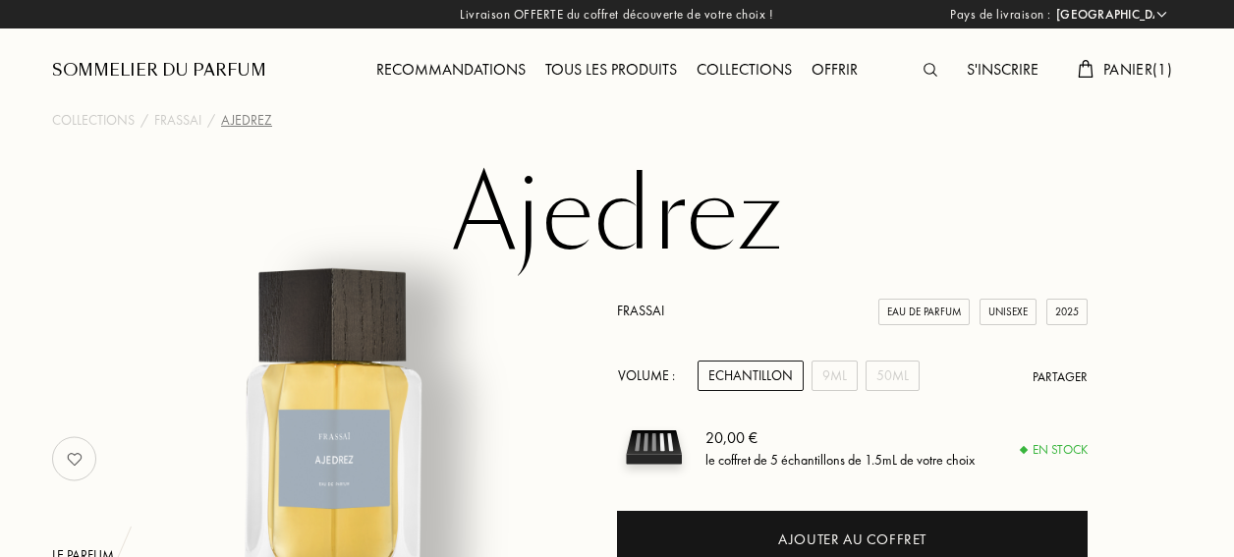
select select "FR"
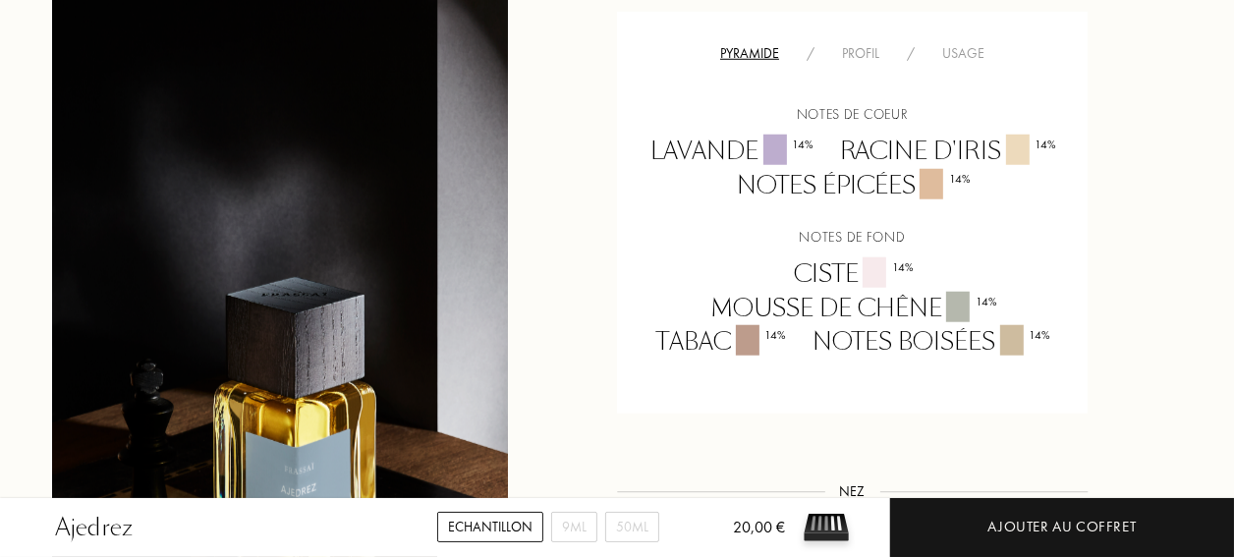
scroll to position [1473, 0]
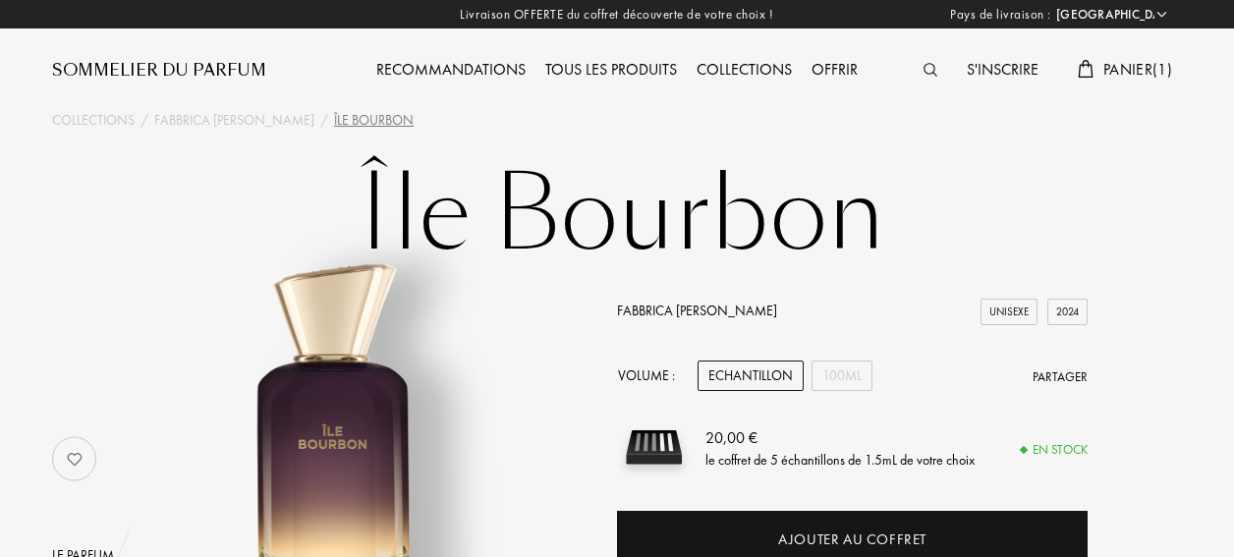
select select "FR"
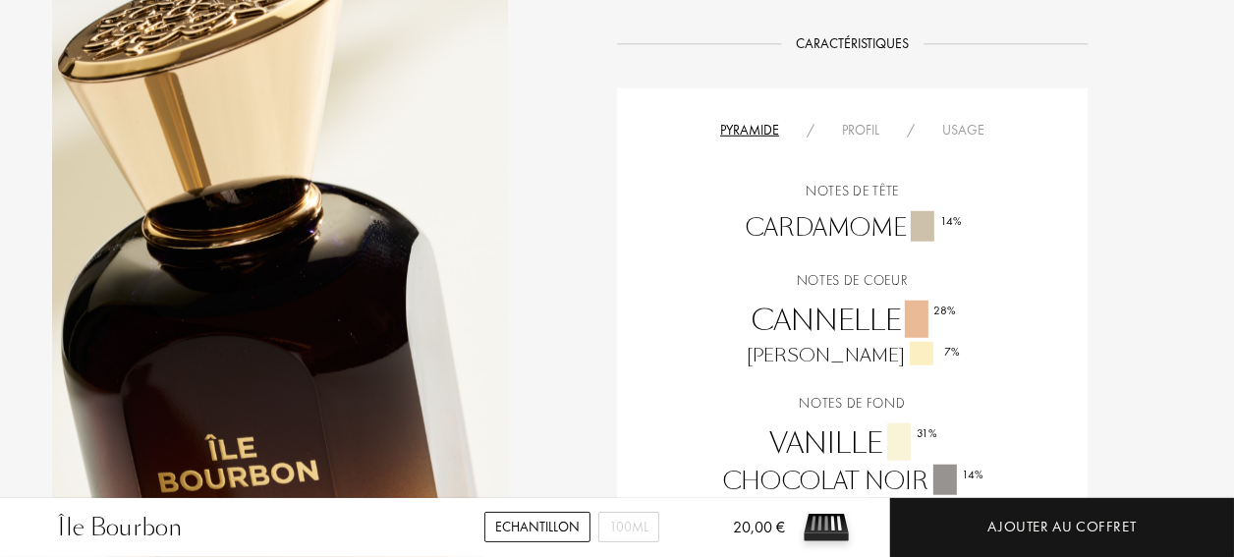
scroll to position [1276, 0]
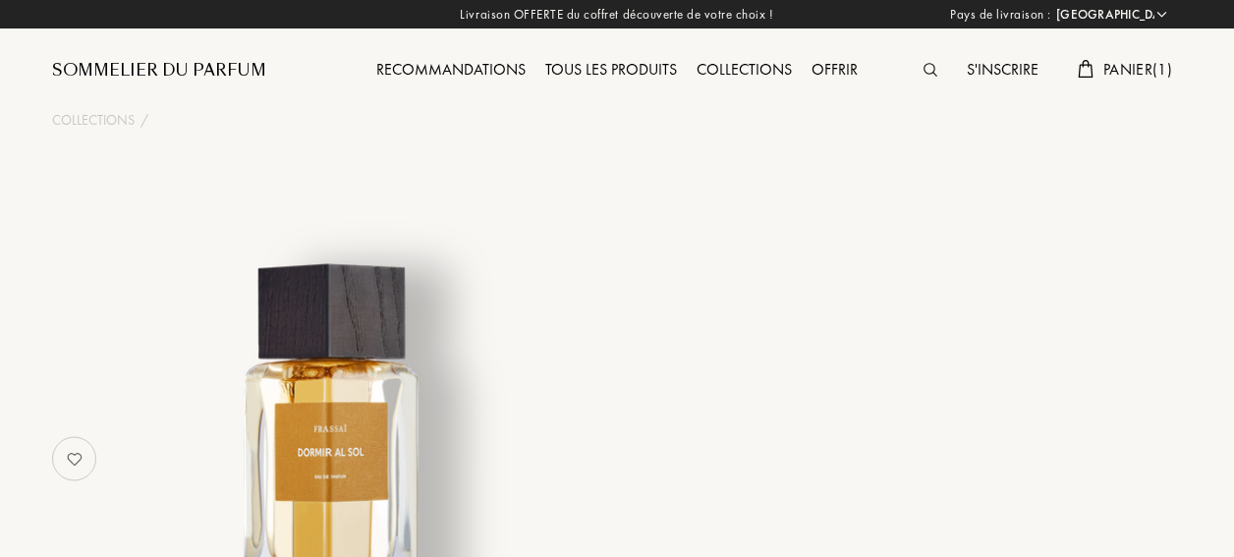
select select "FR"
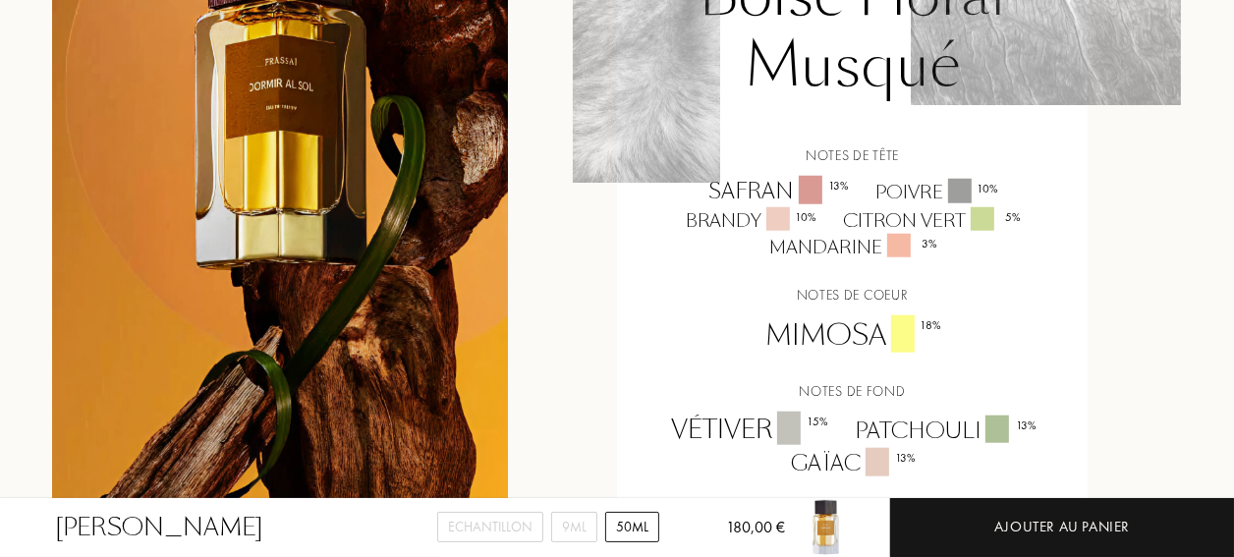
scroll to position [1571, 0]
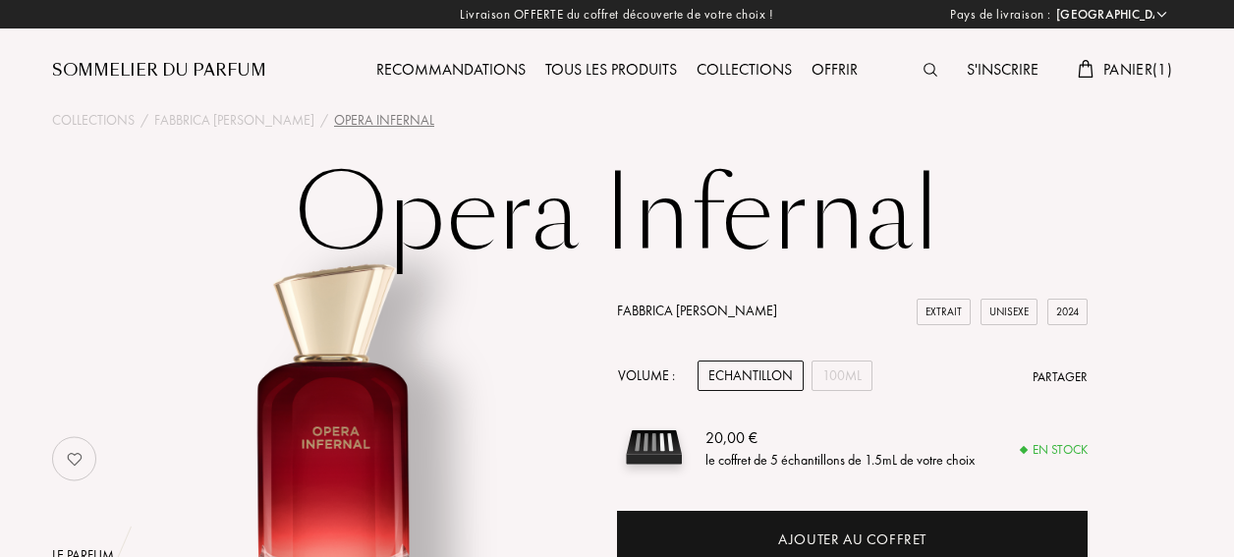
select select "FR"
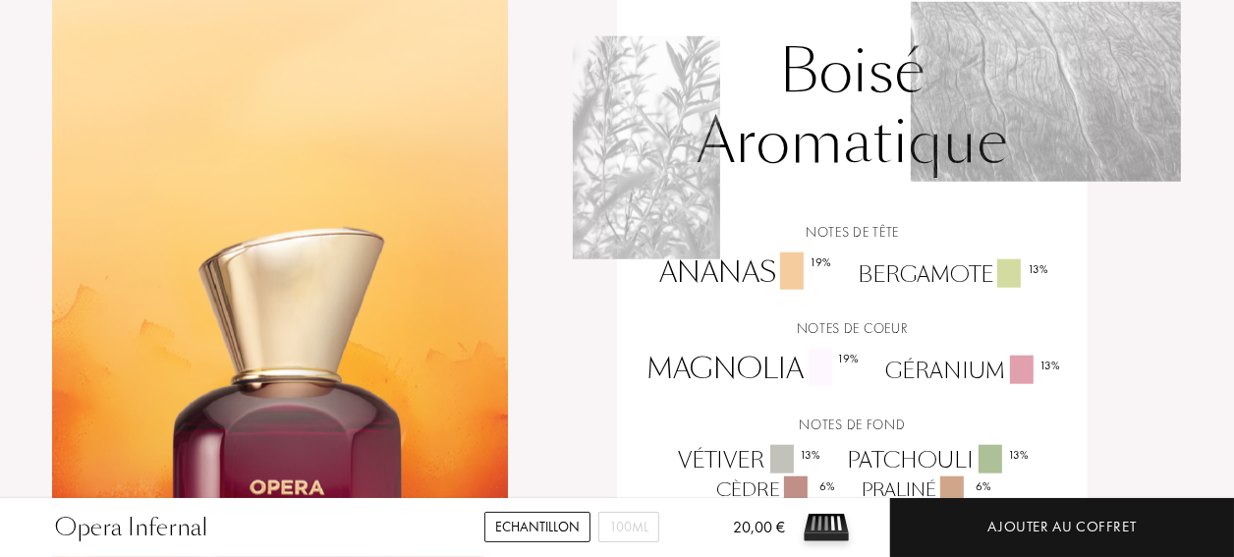
scroll to position [1669, 0]
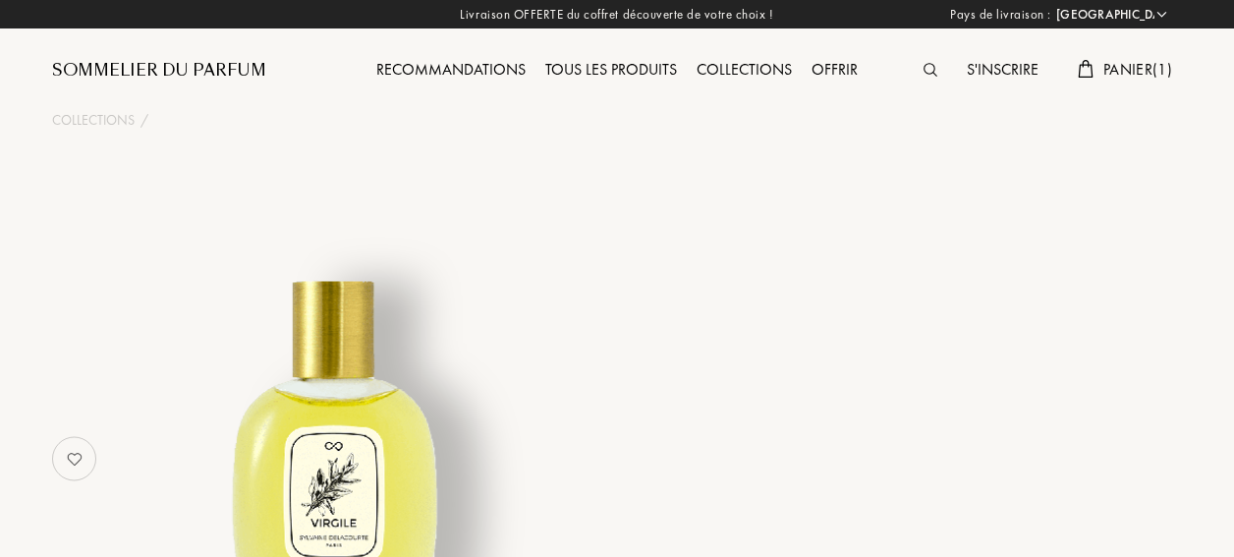
select select "FR"
click at [466, 282] on img at bounding box center [334, 448] width 399 height 399
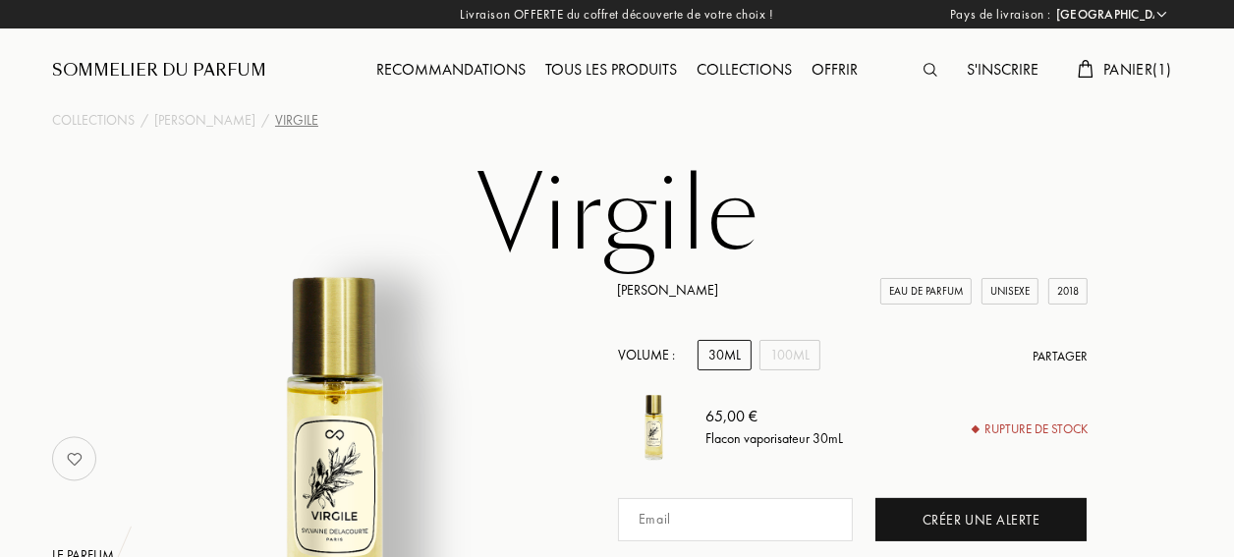
click at [619, 72] on div "Tous les produits" at bounding box center [610, 71] width 151 height 26
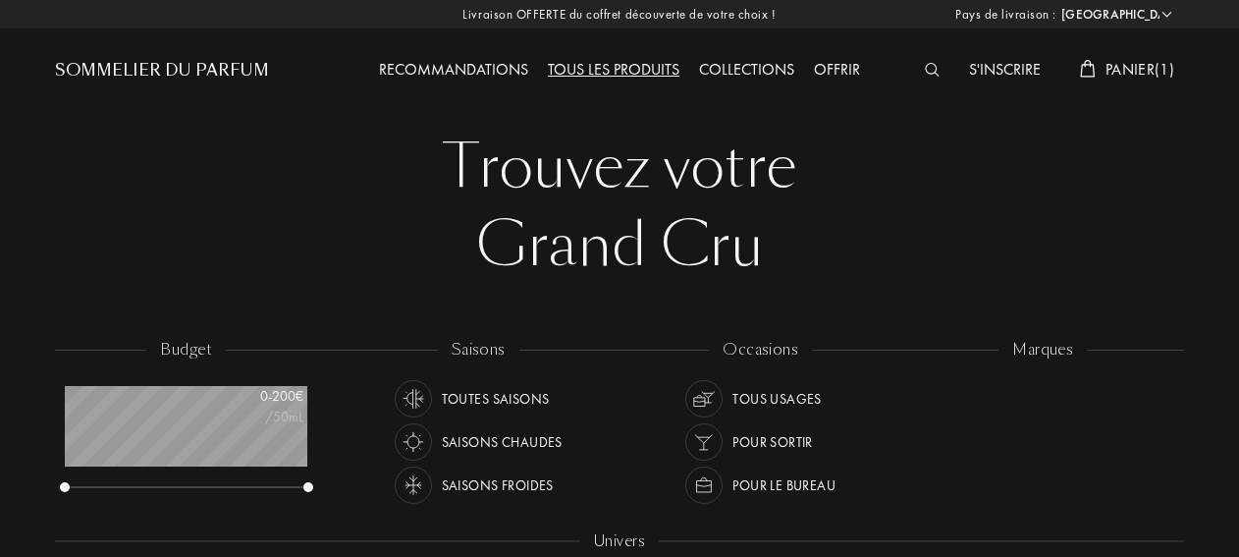
select select "FR"
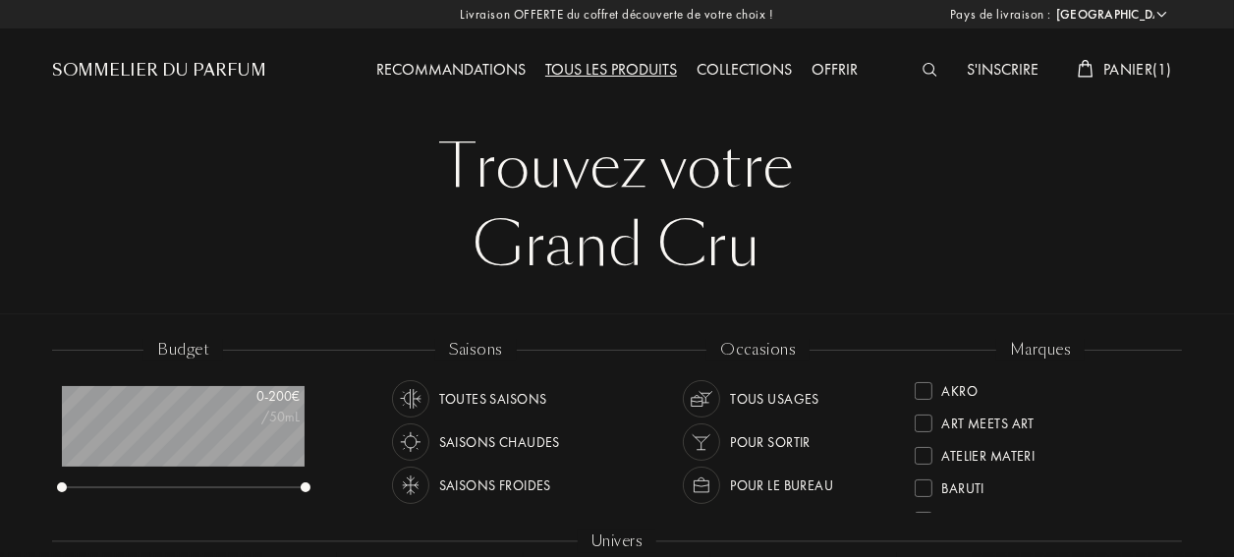
scroll to position [98, 243]
click at [494, 434] on div "Saisons chaudes" at bounding box center [499, 441] width 121 height 37
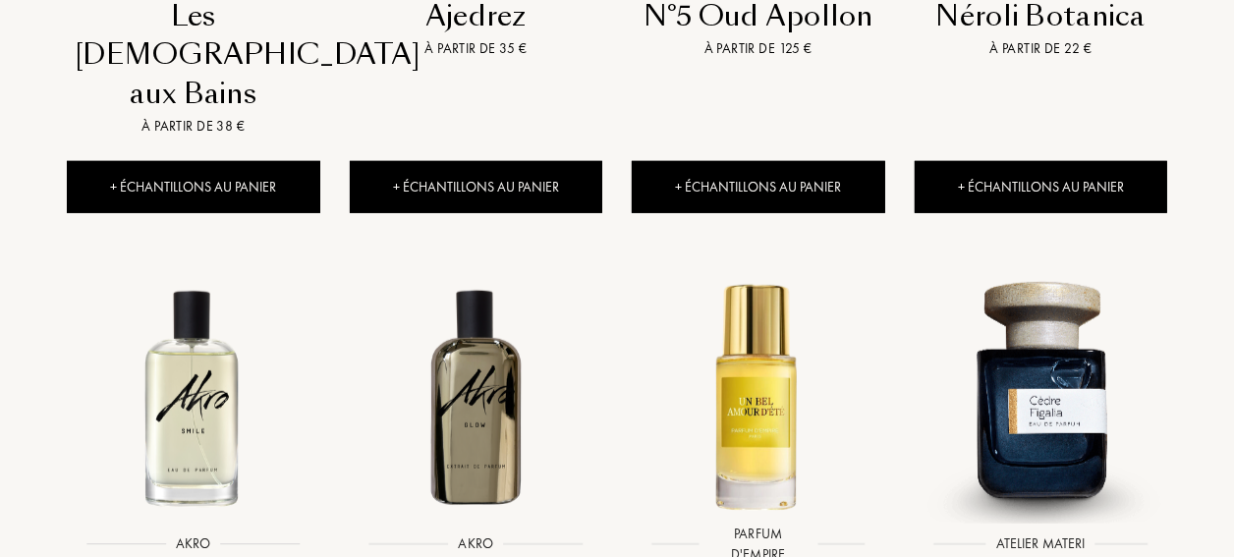
scroll to position [1375, 0]
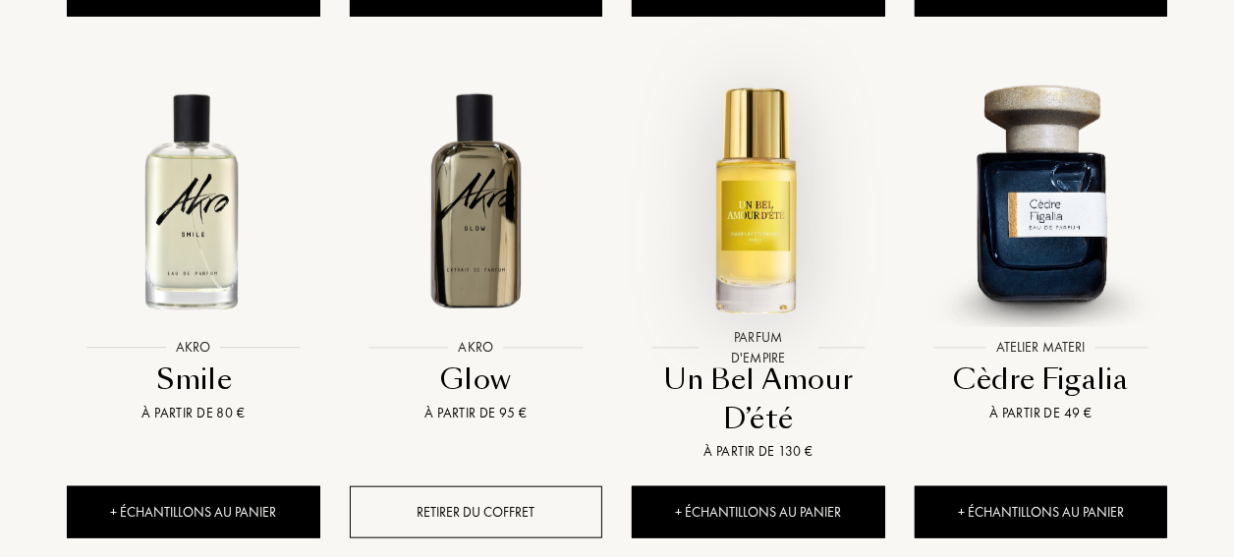
click at [754, 243] on img at bounding box center [758, 200] width 254 height 254
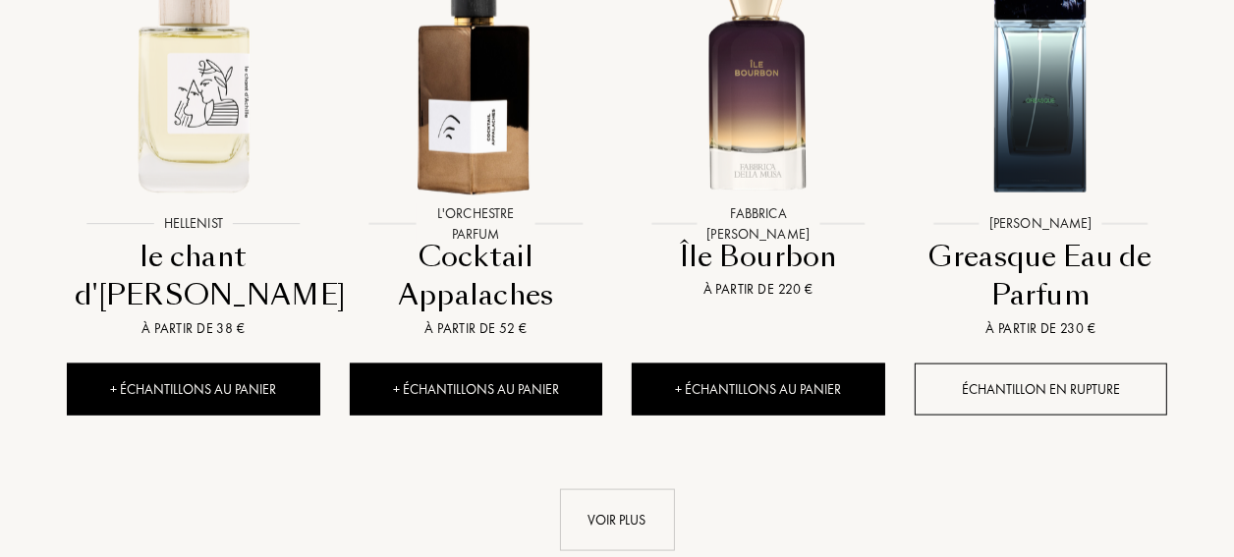
scroll to position [2061, 0]
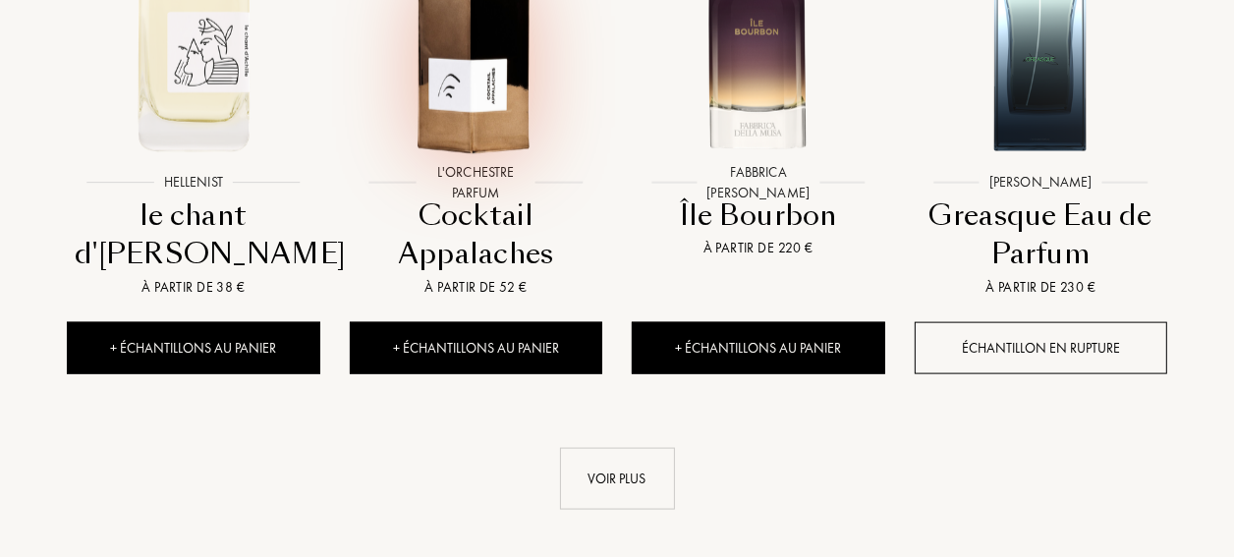
click at [440, 94] on img at bounding box center [476, 35] width 254 height 254
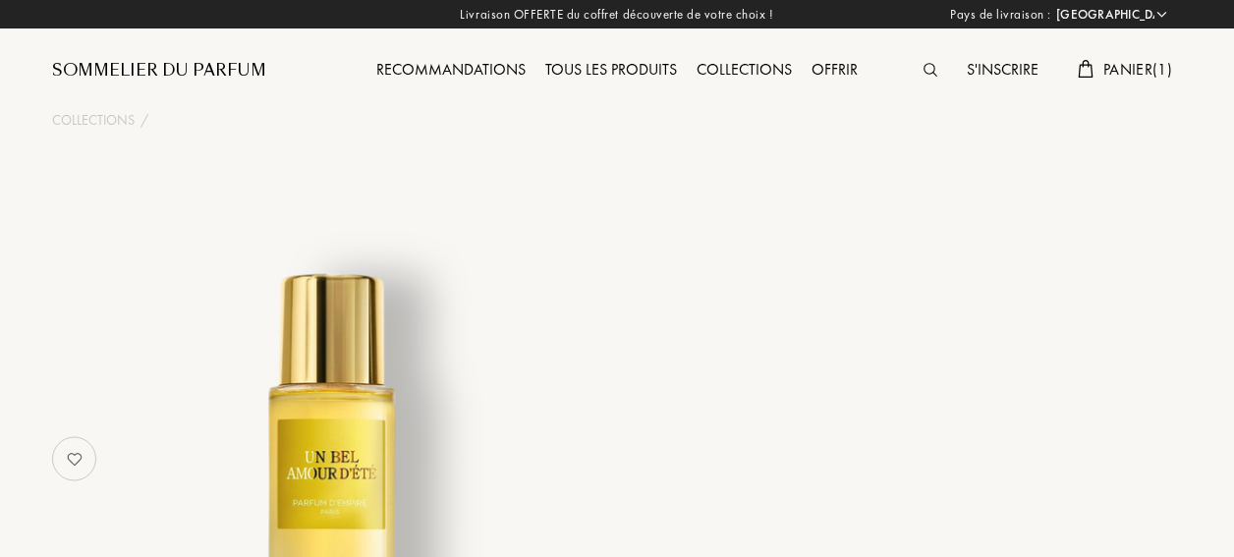
select select "FR"
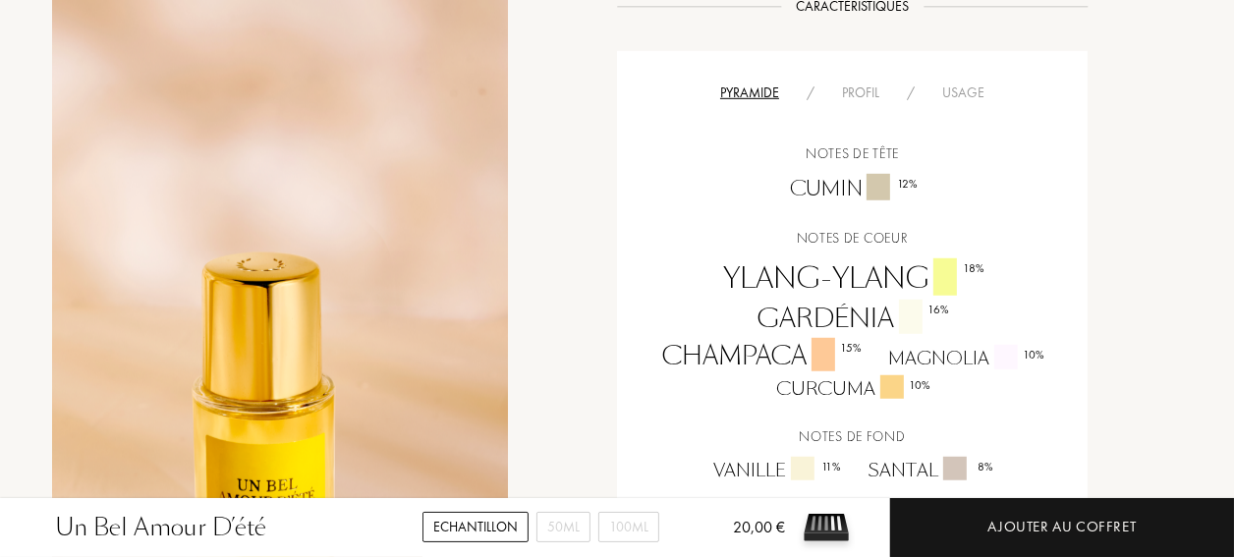
scroll to position [1179, 0]
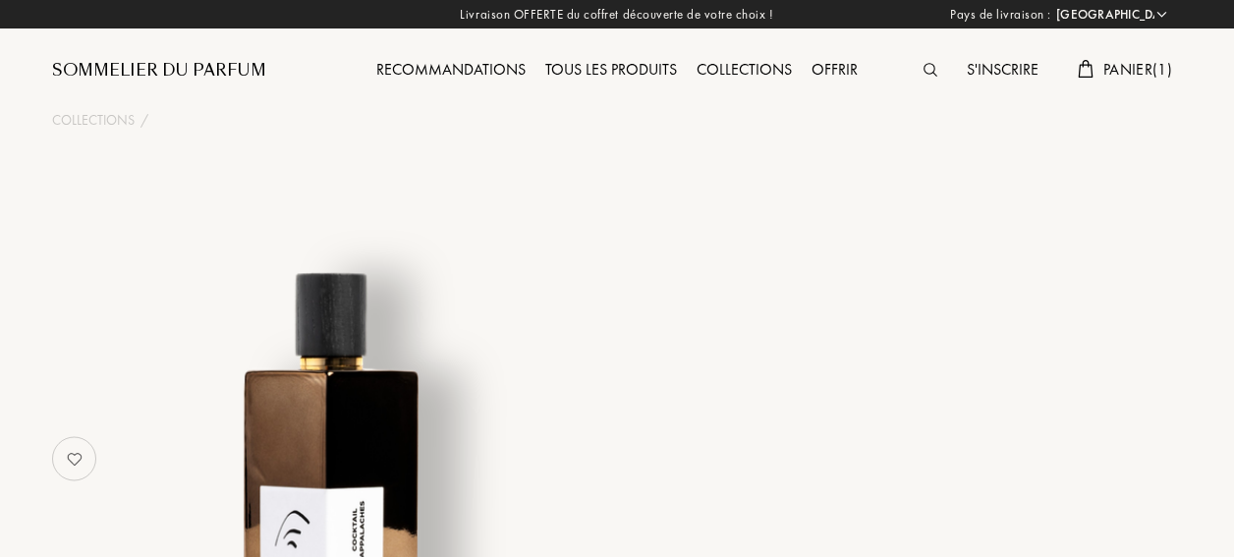
select select "FR"
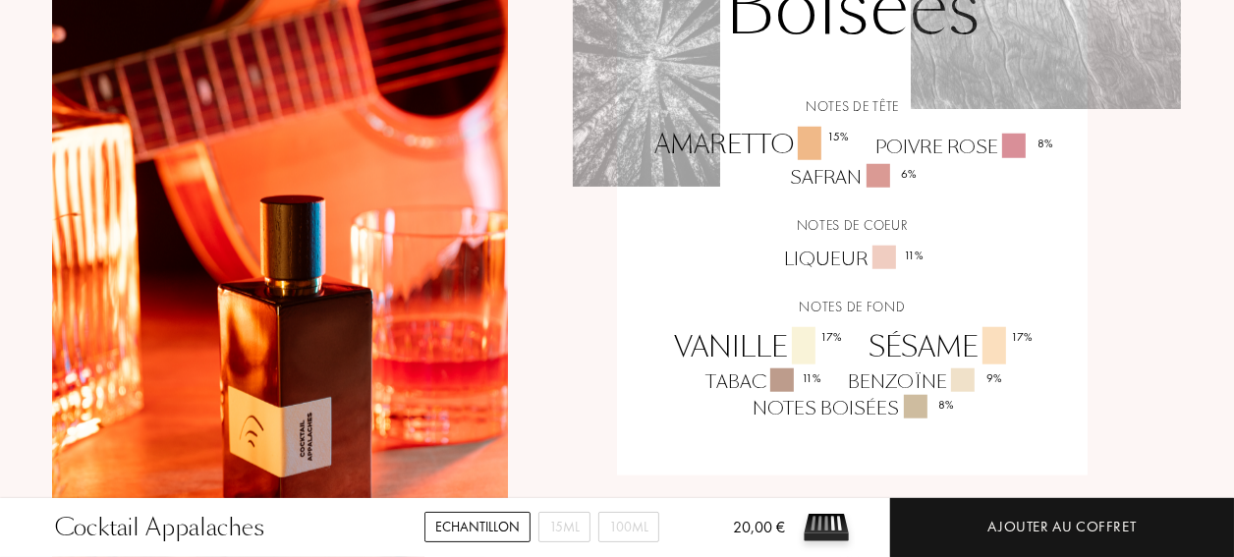
scroll to position [1473, 0]
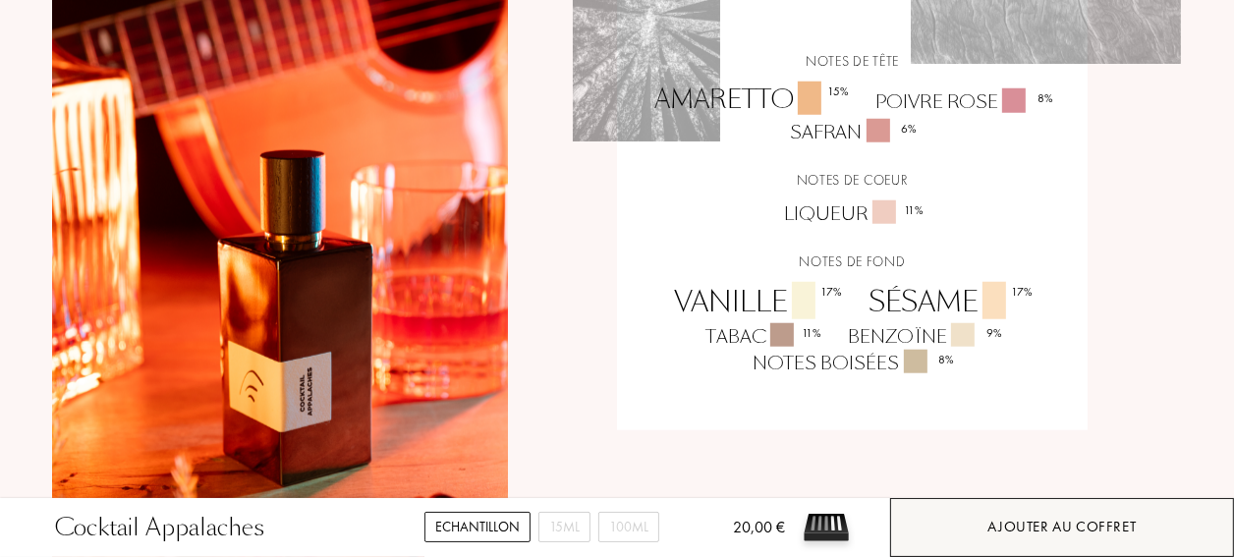
click at [1103, 531] on div "Ajouter au coffret" at bounding box center [1062, 527] width 148 height 23
